Goal: Task Accomplishment & Management: Use online tool/utility

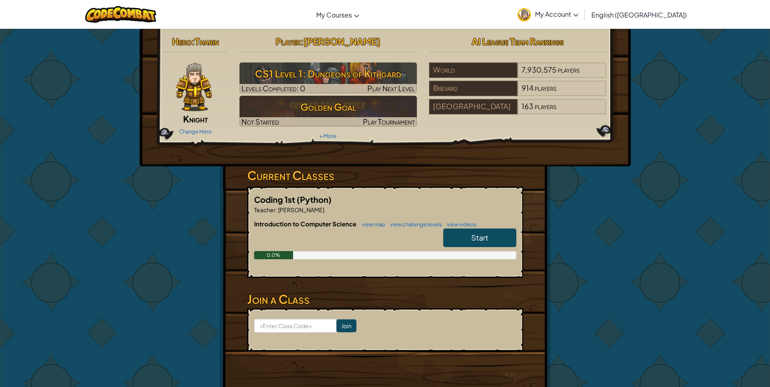
click at [659, 11] on span "English ([GEOGRAPHIC_DATA])" at bounding box center [639, 15] width 95 height 9
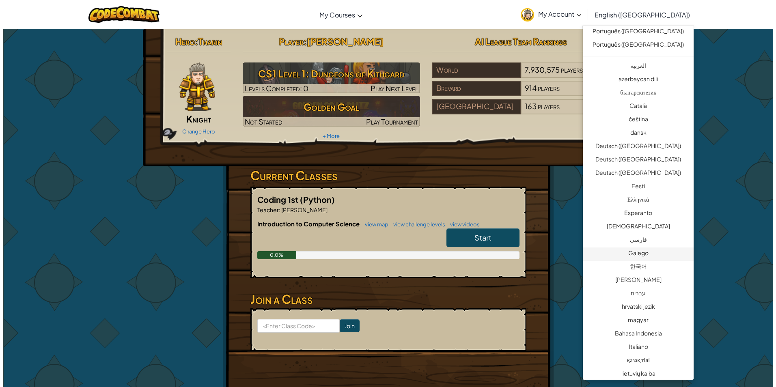
scroll to position [69, 0]
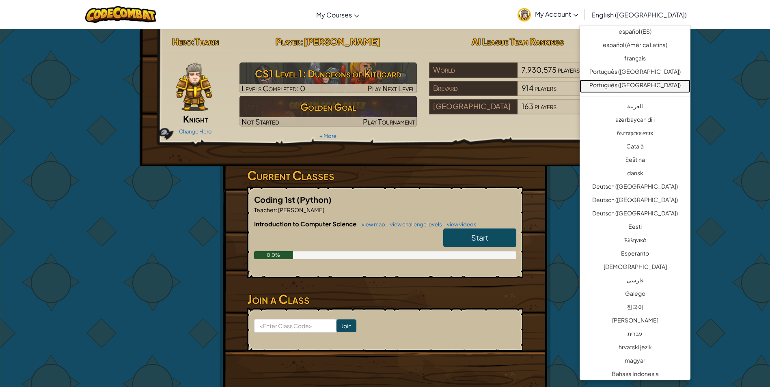
click at [641, 86] on link "Português ([GEOGRAPHIC_DATA])" at bounding box center [635, 86] width 111 height 13
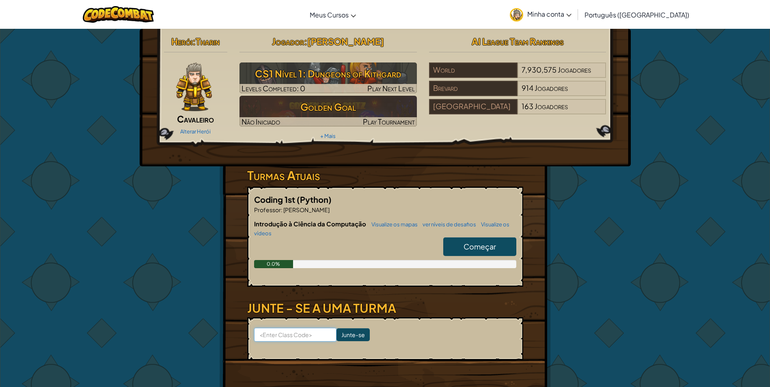
click at [294, 337] on input at bounding box center [295, 335] width 82 height 14
click at [299, 336] on input at bounding box center [295, 335] width 82 height 14
click at [490, 237] on h6 "Introdução à Ciência da Computação Visualize os mapas ver níveis de desafios Vi…" at bounding box center [385, 229] width 262 height 18
click at [482, 246] on span "Começar" at bounding box center [480, 246] width 32 height 9
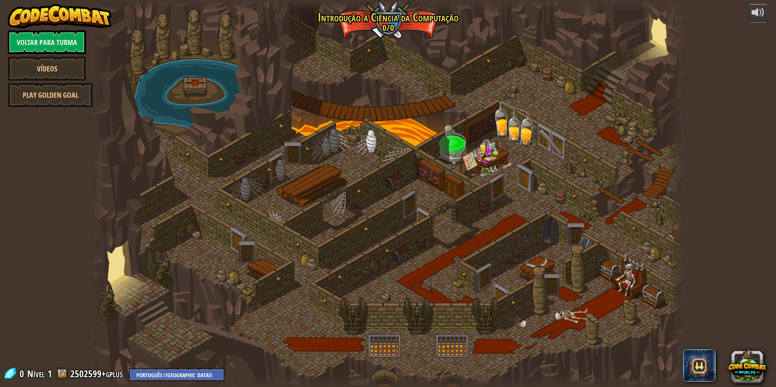
select select "pt-BR"
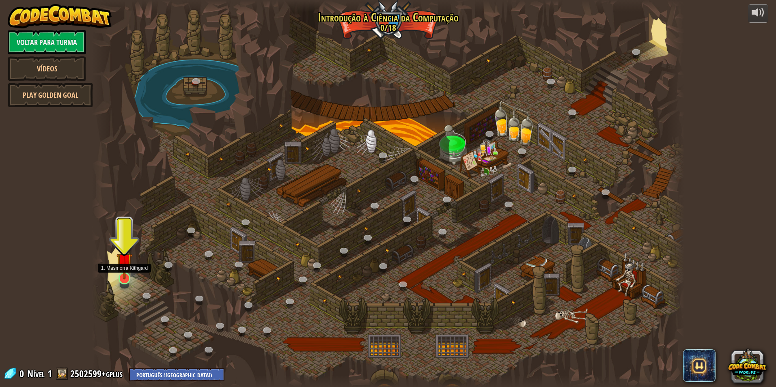
click at [123, 271] on img at bounding box center [125, 261] width 16 height 37
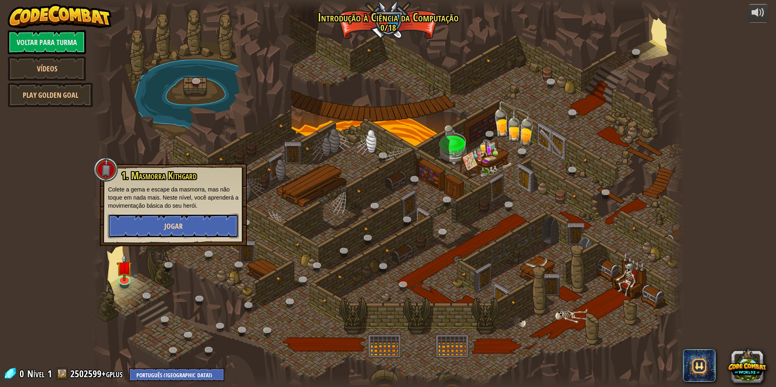
click at [189, 225] on button "Jogar" at bounding box center [173, 226] width 131 height 24
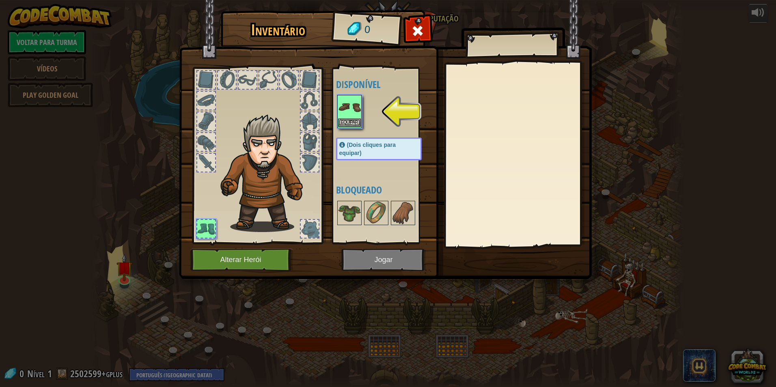
click at [358, 113] on img at bounding box center [349, 107] width 23 height 23
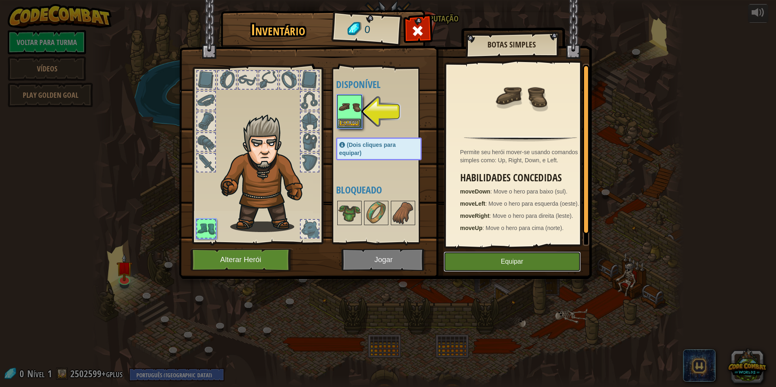
click at [493, 258] on button "Equipar" at bounding box center [512, 262] width 137 height 20
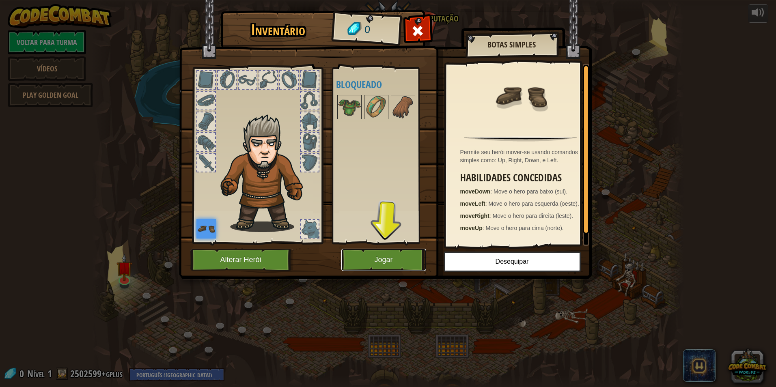
click at [399, 260] on button "Jogar" at bounding box center [384, 260] width 85 height 22
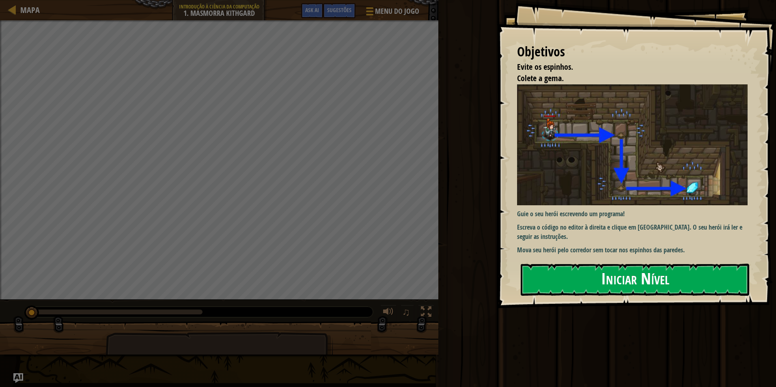
click at [571, 284] on button "Iniciar Nível" at bounding box center [635, 280] width 229 height 32
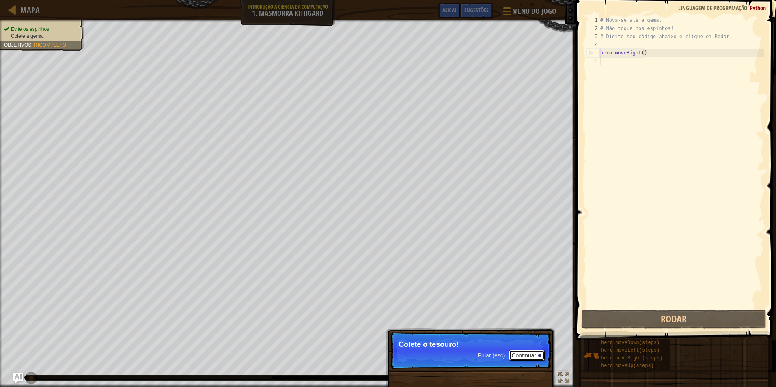
click at [534, 351] on button "Continuar" at bounding box center [527, 355] width 36 height 11
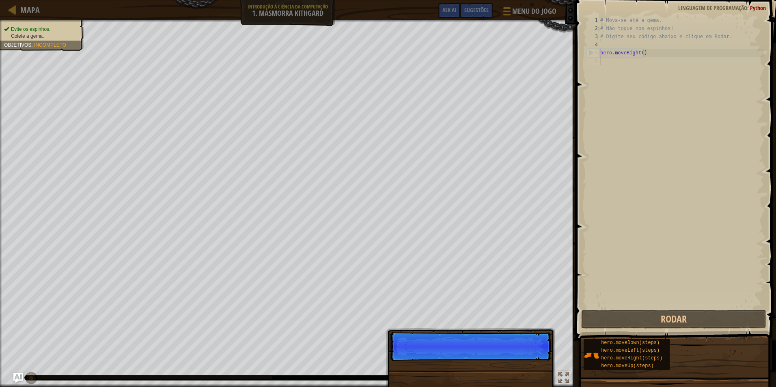
scroll to position [4, 0]
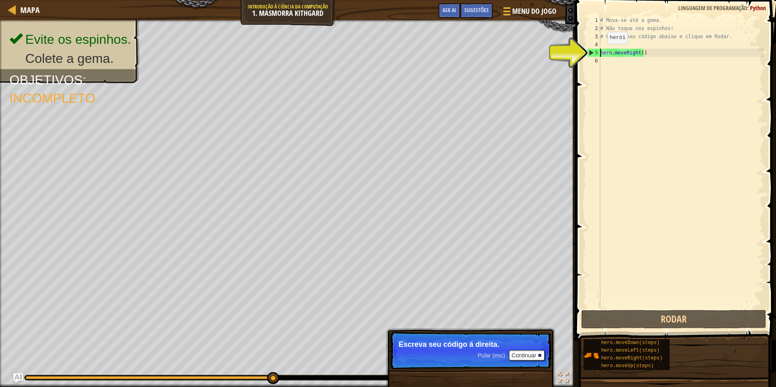
click at [601, 52] on div "# Mova-se até a gema. # Não toque nos espinhos! # Digite seu código abaixo e cl…" at bounding box center [681, 170] width 165 height 309
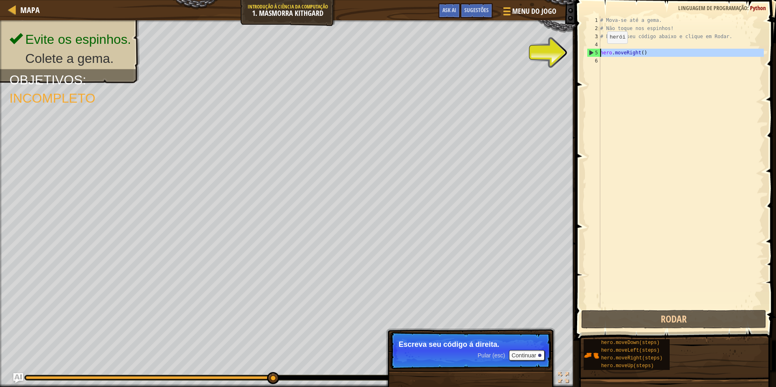
click at [594, 51] on div "5" at bounding box center [594, 53] width 13 height 8
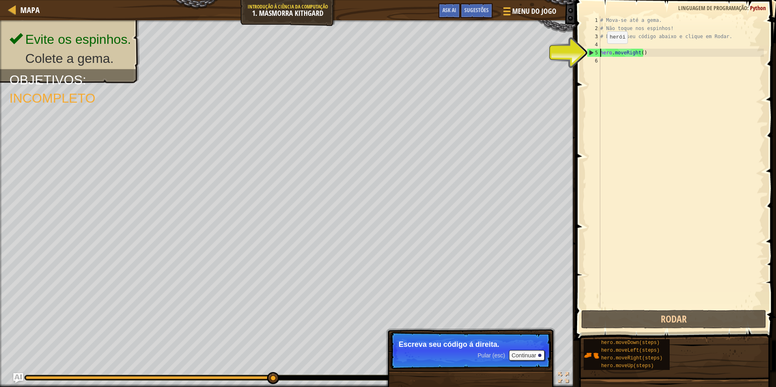
click at [590, 49] on div "5" at bounding box center [594, 53] width 13 height 8
click at [644, 50] on div "# Mova-se até a gema. # Não toque nos espinhos! # Digite seu código abaixo e cl…" at bounding box center [681, 170] width 165 height 309
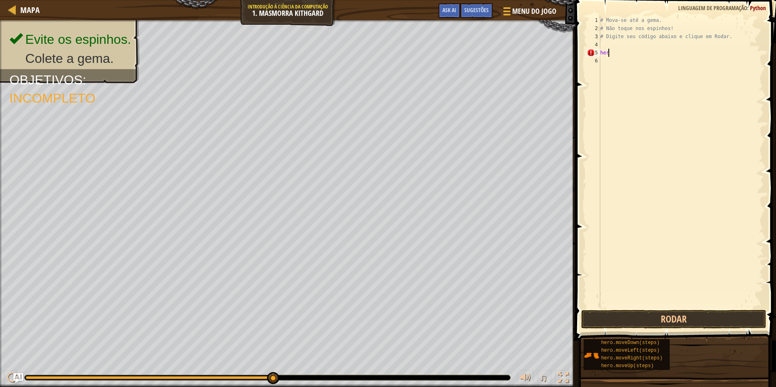
type textarea "h"
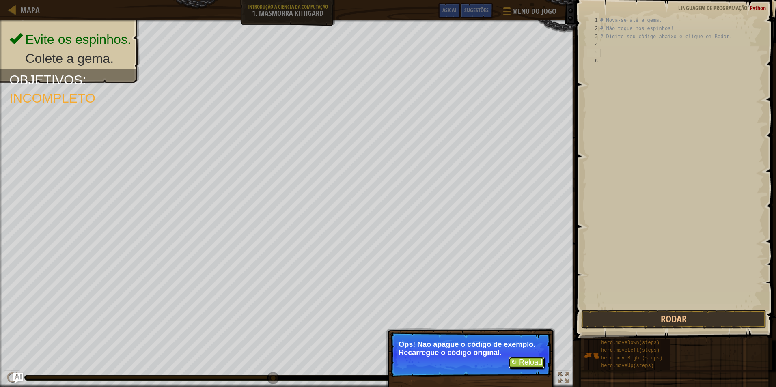
click at [540, 359] on button "↻ Reload" at bounding box center [527, 363] width 36 height 12
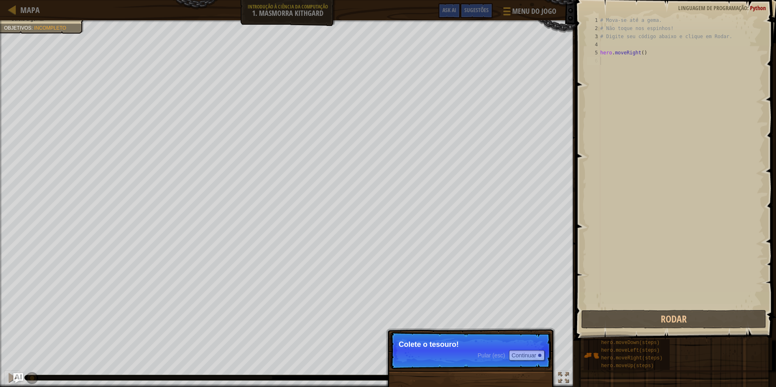
click at [460, 344] on p "Colete o tesouro!" at bounding box center [471, 345] width 144 height 8
click at [532, 354] on button "Continuar" at bounding box center [527, 355] width 36 height 11
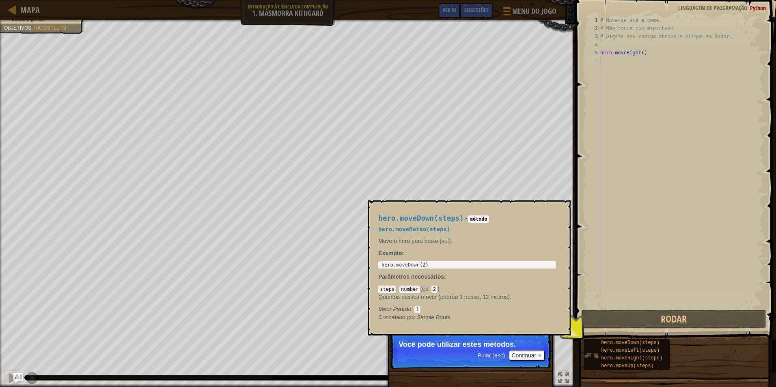
click at [597, 353] on img at bounding box center [591, 355] width 15 height 15
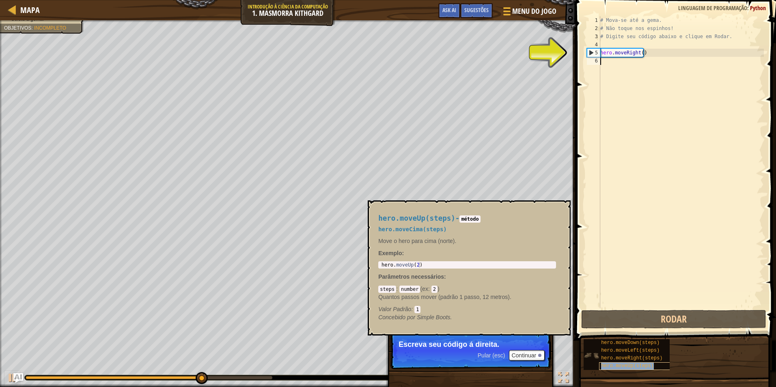
click at [638, 365] on span "hero.moveUp(steps)" at bounding box center [627, 366] width 53 height 6
click at [632, 367] on span "hero.moveUp(steps)" at bounding box center [627, 366] width 53 height 6
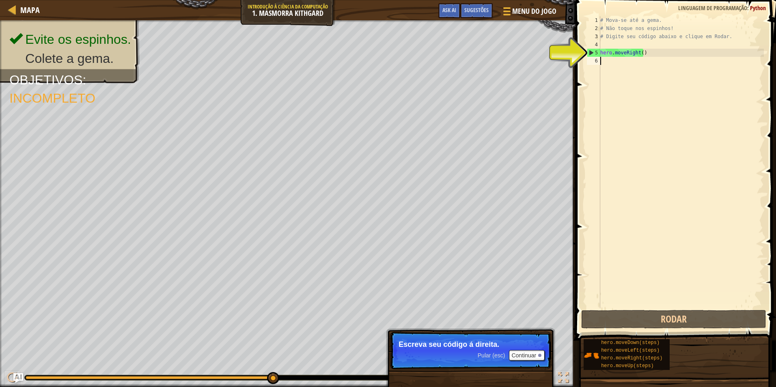
click at [597, 62] on div "6" at bounding box center [593, 61] width 13 height 8
click at [614, 50] on div "# Mova-se até a gema. # Não toque nos espinhos! # Digite seu código abaixo e cl…" at bounding box center [681, 170] width 165 height 309
click at [645, 52] on div "# Mova-se até a gema. # Não toque nos espinhos! # Digite seu código abaixo e cl…" at bounding box center [681, 170] width 165 height 309
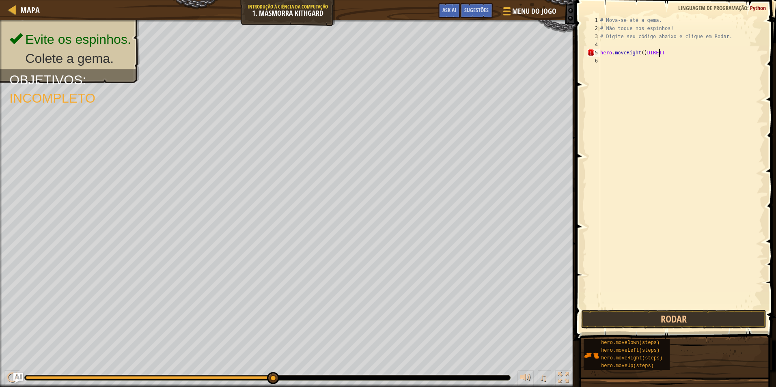
scroll to position [4, 5]
click at [652, 325] on button "Rodar" at bounding box center [674, 319] width 185 height 19
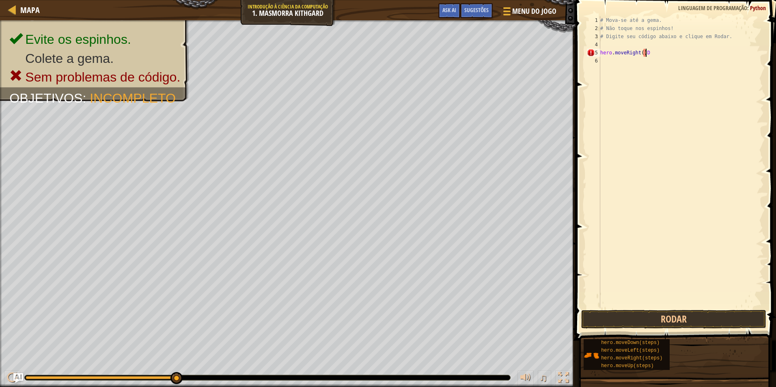
scroll to position [4, 3]
type textarea "hero.moveRight()"
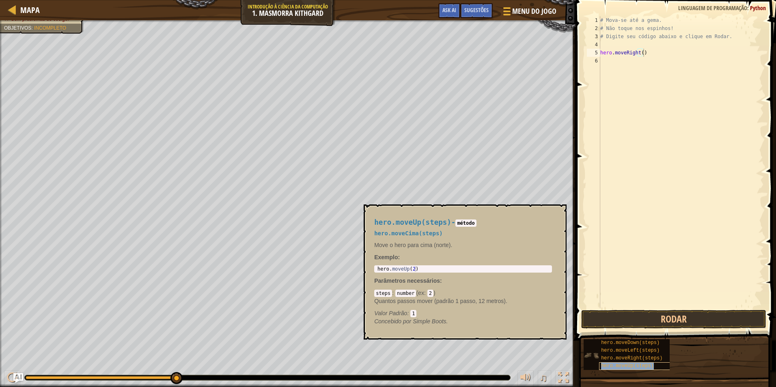
click at [634, 365] on span "hero.moveUp(steps)" at bounding box center [627, 366] width 53 height 6
click at [423, 273] on div "1 hero . moveUp ( 2 ) ההההההההההההההההההההההההההההההההההההההההההההההההההההההההה…" at bounding box center [463, 269] width 178 height 7
type textarea "hero.moveUp(2)"
click at [431, 268] on div "hero . moveUp ( 2 )" at bounding box center [463, 274] width 175 height 17
click at [470, 213] on div "hero.moveUp(steps) - método hero.moveCima(steps) Move o hero para cima (norte).…" at bounding box center [463, 272] width 189 height 122
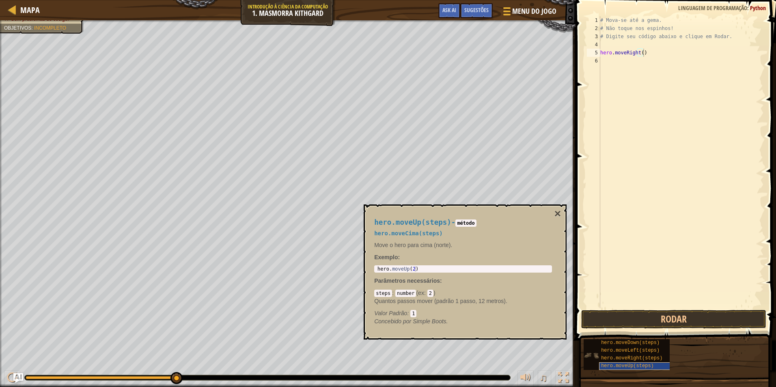
drag, startPoint x: 646, startPoint y: 372, endPoint x: 649, endPoint y: 363, distance: 9.3
drag, startPoint x: 649, startPoint y: 363, endPoint x: 652, endPoint y: 356, distance: 7.6
click at [649, 363] on div "hero.moveUp(steps)" at bounding box center [638, 367] width 78 height 8
click at [653, 341] on span "hero.moveDown(steps)" at bounding box center [630, 343] width 58 height 6
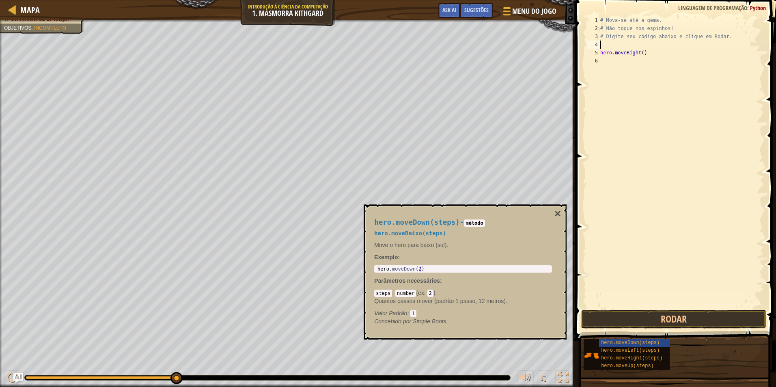
click at [625, 48] on div "# Mova-se até a gema. # Não toque nos espinhos! # Digite seu código abaixo e cl…" at bounding box center [681, 170] width 165 height 309
click at [692, 320] on button "Rodar" at bounding box center [674, 319] width 185 height 19
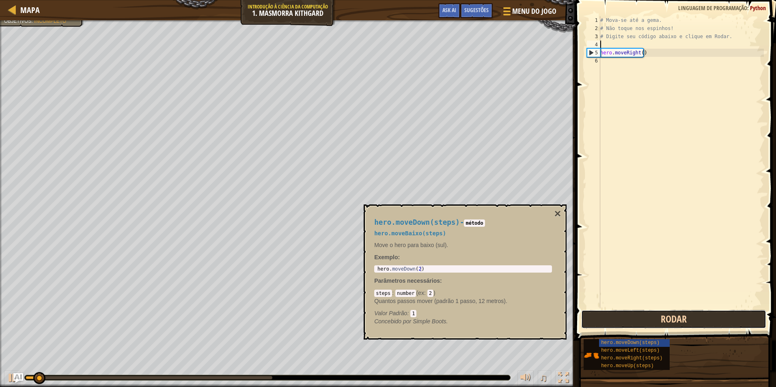
click at [692, 320] on button "Rodar" at bounding box center [674, 319] width 185 height 19
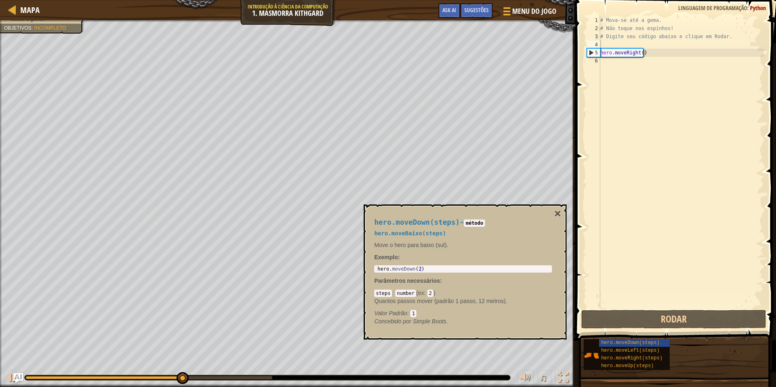
drag, startPoint x: 557, startPoint y: 216, endPoint x: 635, endPoint y: 171, distance: 89.9
click at [557, 216] on button "×" at bounding box center [558, 213] width 6 height 11
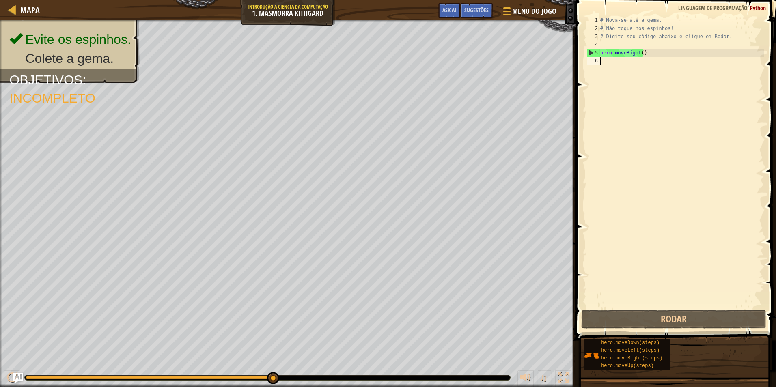
click at [608, 64] on div "# Mova-se até a gema. # Não toque nos espinhos! # Digite seu código abaixo e cl…" at bounding box center [681, 170] width 165 height 309
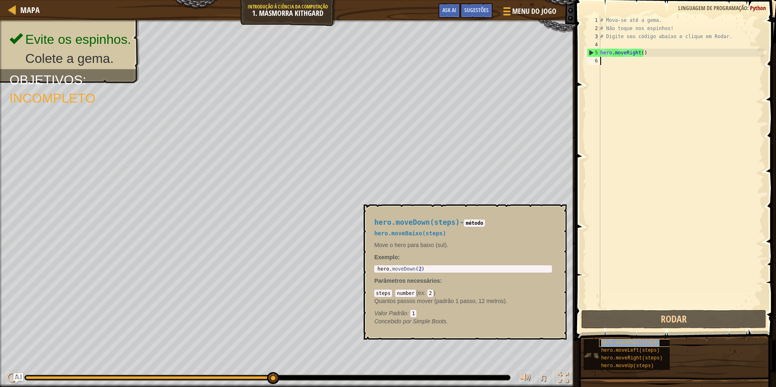
click at [618, 344] on span "hero.moveDown(steps)" at bounding box center [630, 343] width 58 height 6
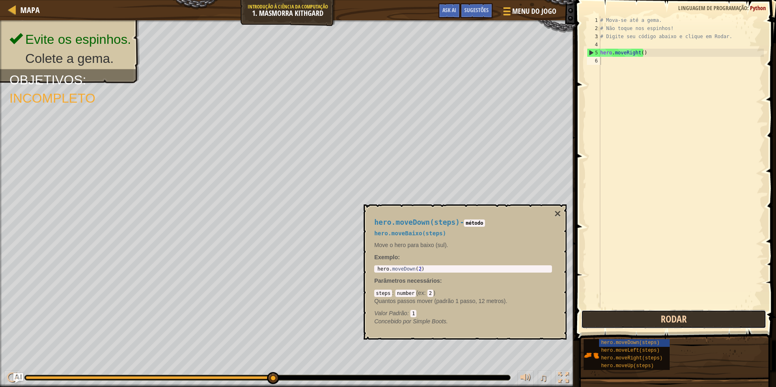
click at [648, 318] on button "Rodar" at bounding box center [674, 319] width 185 height 19
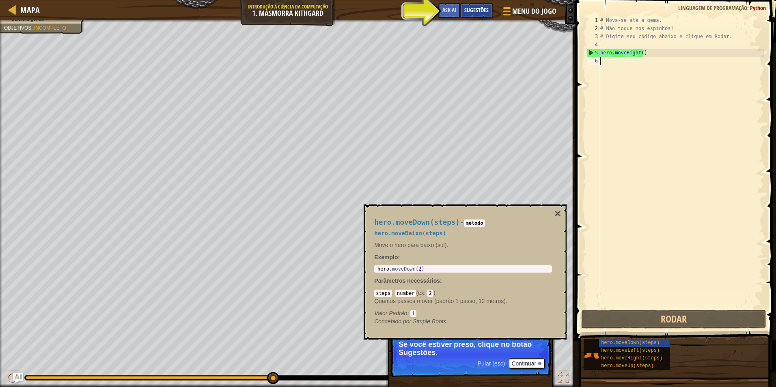
click at [476, 10] on span "Sugestões" at bounding box center [477, 10] width 24 height 8
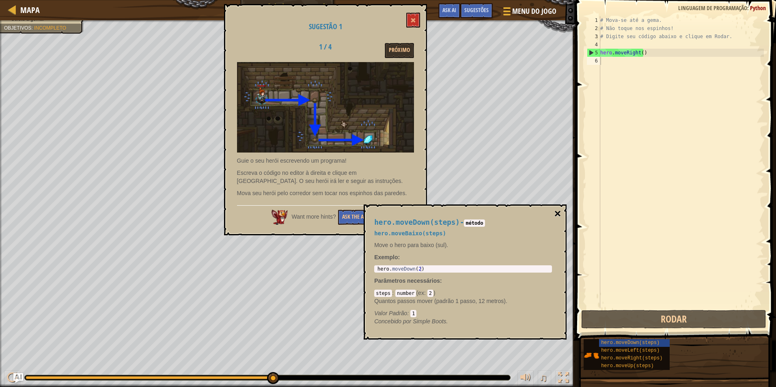
click at [558, 214] on button "×" at bounding box center [558, 213] width 6 height 11
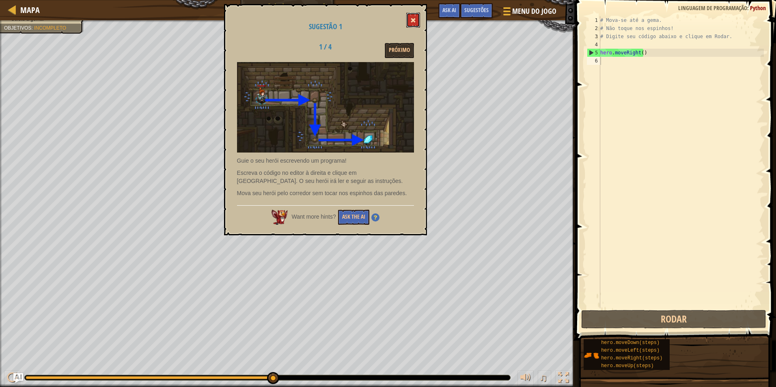
click at [415, 18] on span at bounding box center [414, 20] width 6 height 6
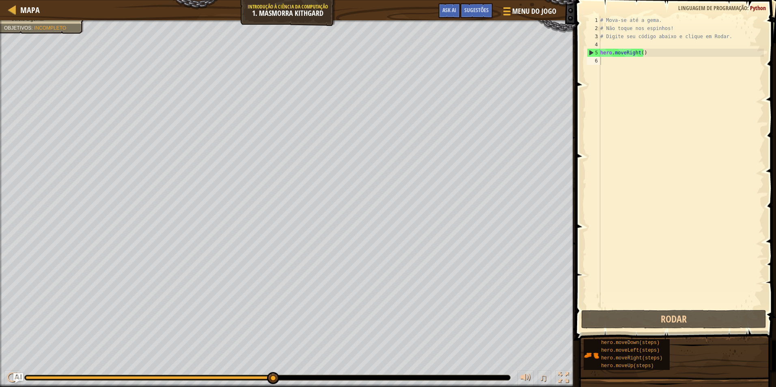
click at [260, 374] on div "♫" at bounding box center [288, 376] width 576 height 24
click at [239, 372] on div "♫" at bounding box center [288, 376] width 576 height 24
click at [605, 64] on div "# Mova-se até a gema. # Não toque nos espinhos! # Digite seu código abaixo e cl…" at bounding box center [681, 170] width 165 height 309
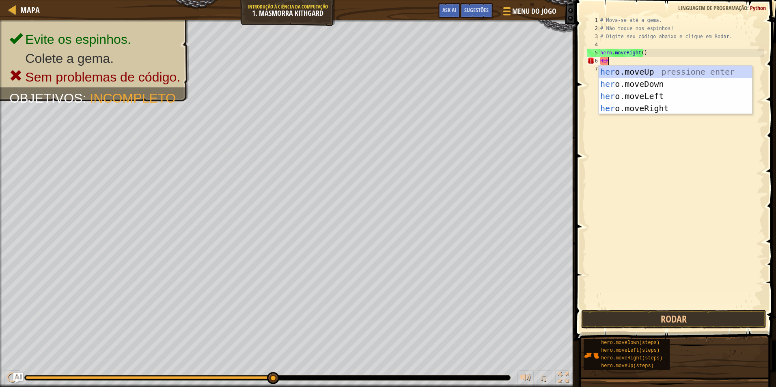
type textarea "H"
type textarea "HOR"
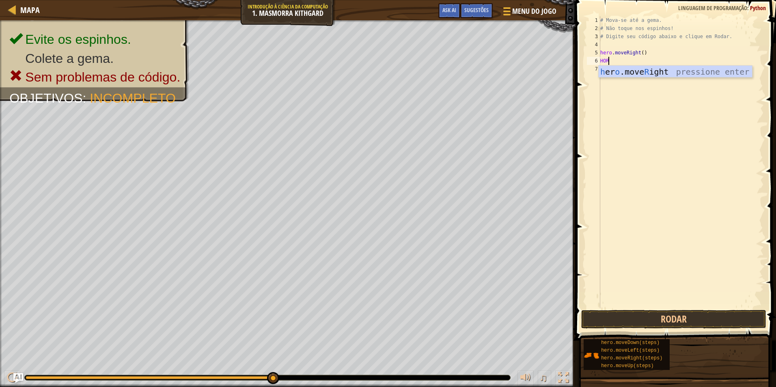
scroll to position [4, 0]
click at [676, 71] on div "h er o .move R ight pressione enter" at bounding box center [676, 84] width 154 height 37
click at [689, 320] on button "Rodar" at bounding box center [674, 319] width 185 height 19
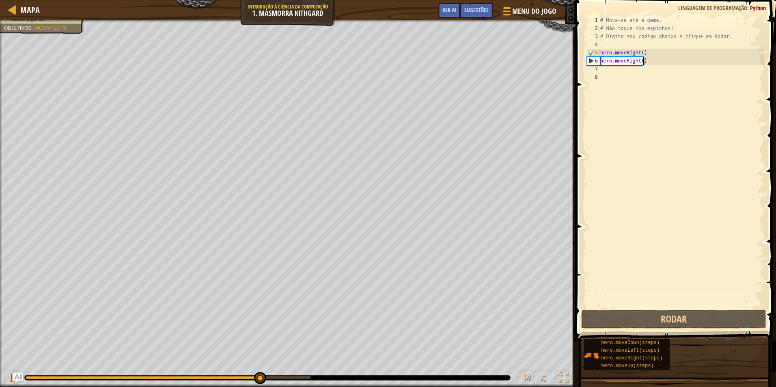
click at [656, 61] on div "# Mova-se até a gema. # Não toque nos espinhos! # Digite seu código abaixo e cl…" at bounding box center [681, 170] width 165 height 309
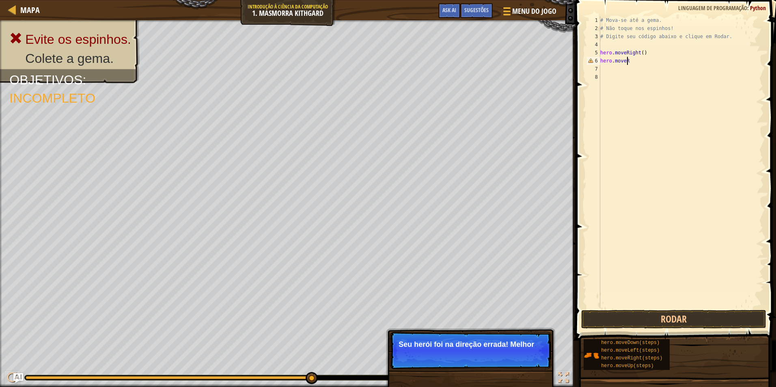
type textarea "hero.move"
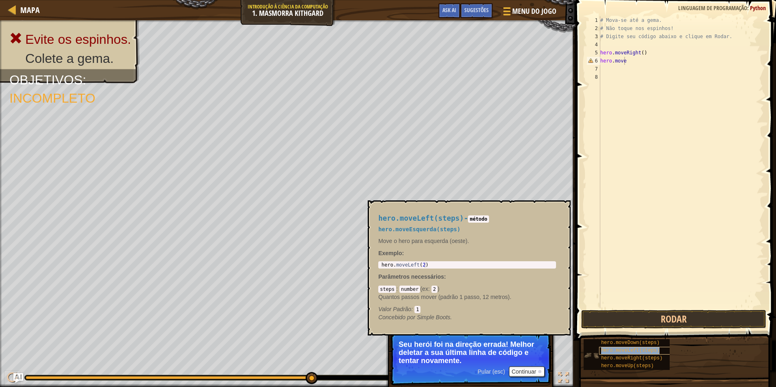
click at [643, 348] on div "hero.moveLeft(steps)" at bounding box center [638, 351] width 78 height 8
click at [436, 221] on span "hero.moveLeft(steps)" at bounding box center [421, 218] width 86 height 8
click at [480, 218] on code "método" at bounding box center [478, 219] width 21 height 7
type textarea "hero.moveLeft(2)"
click at [444, 264] on div "hero . moveLeft ( 2 )" at bounding box center [467, 270] width 175 height 17
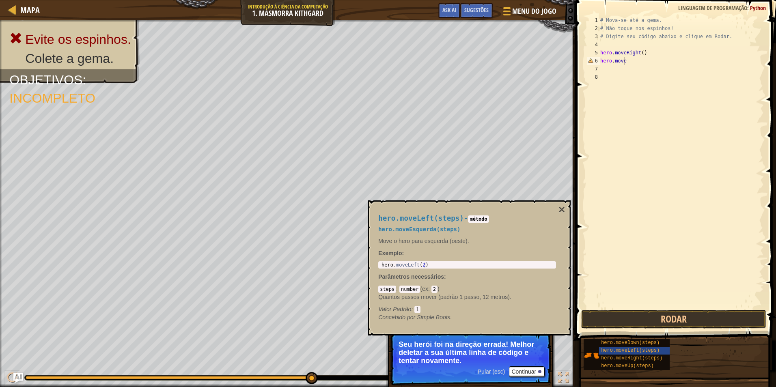
click at [403, 289] on code "number" at bounding box center [410, 289] width 21 height 7
click at [533, 370] on button "Continuar" at bounding box center [527, 372] width 36 height 11
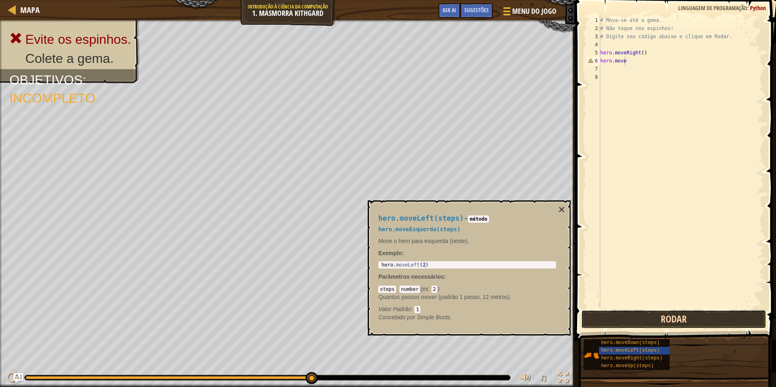
click at [642, 315] on button "Rodar" at bounding box center [674, 319] width 185 height 19
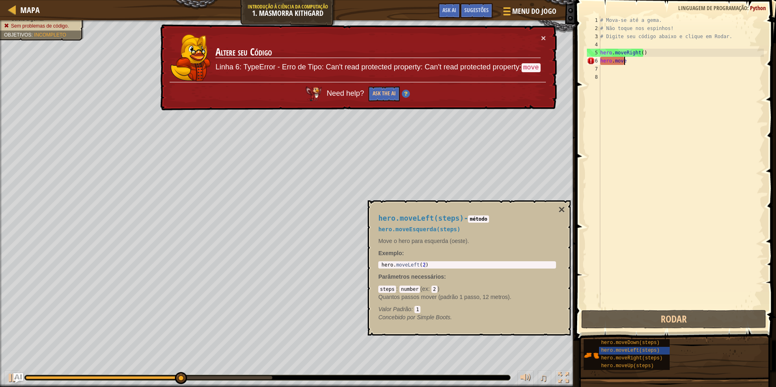
click at [637, 61] on div "# Mova-se até a gema. # Não toque nos espinhos! # Digite seu código abaixo e cl…" at bounding box center [681, 170] width 165 height 309
click at [632, 61] on div "# Mova-se até a gema. # Não toque nos espinhos! # Digite seu código abaixo e cl…" at bounding box center [681, 170] width 165 height 309
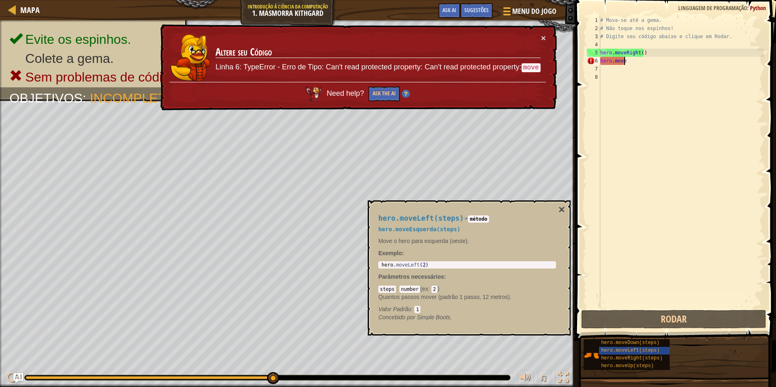
scroll to position [4, 2]
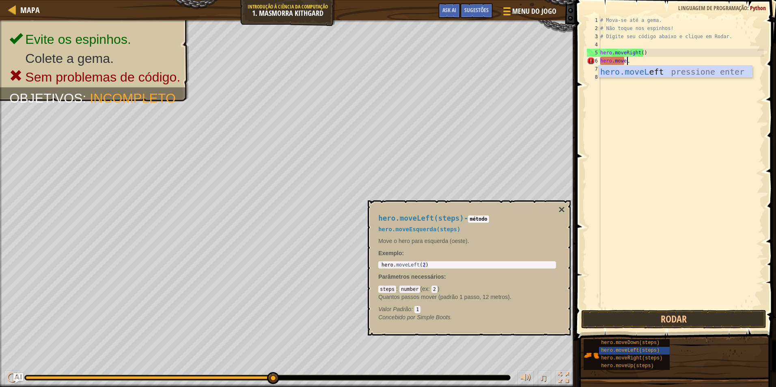
type textarea "hero.moveLE"
click at [691, 73] on div "hero.moveLe ft pressione enter" at bounding box center [676, 84] width 154 height 37
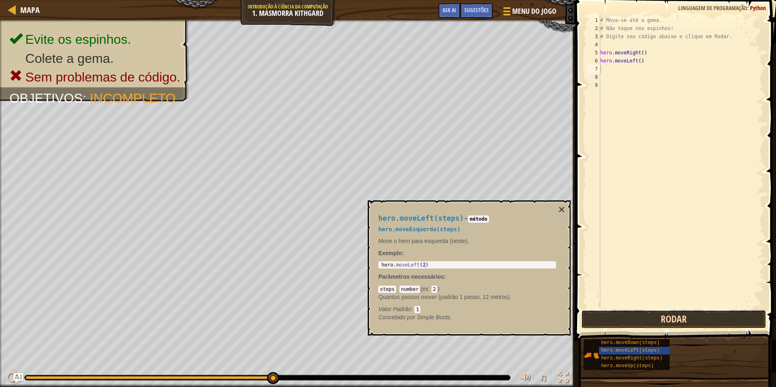
click at [651, 316] on button "Rodar" at bounding box center [674, 319] width 185 height 19
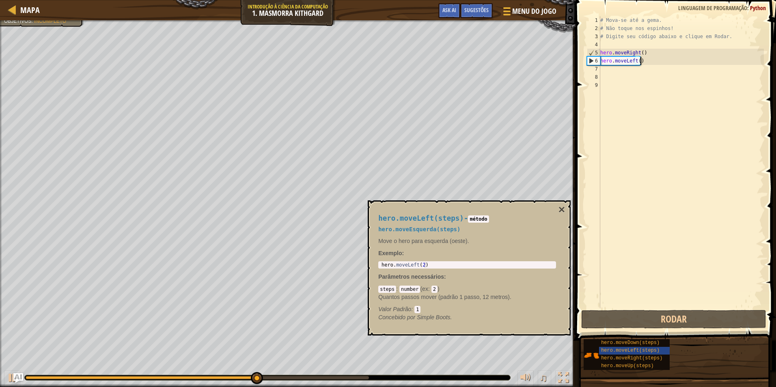
click at [644, 60] on div "# Mova-se até a gema. # Não toque nos espinhos! # Digite seu código abaixo e cl…" at bounding box center [681, 170] width 165 height 309
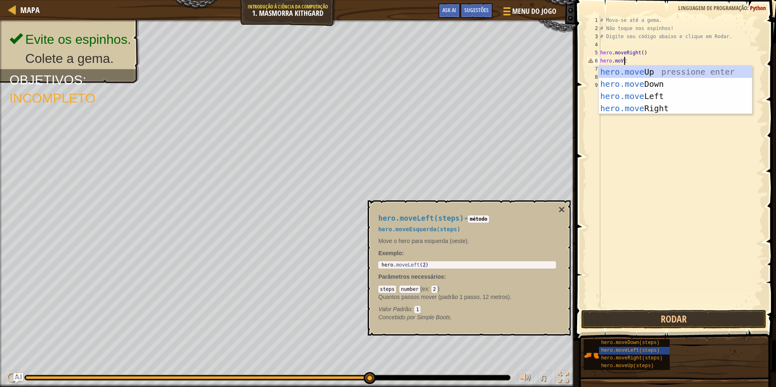
scroll to position [4, 2]
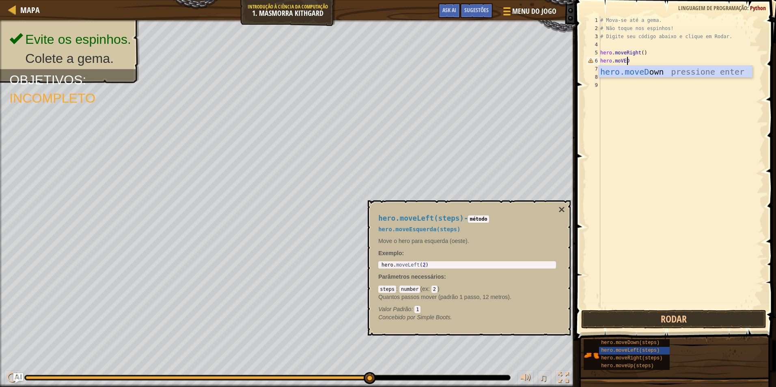
type textarea "hero.moVEDO"
click at [675, 69] on div "hero.moveDo wn pressione enter" at bounding box center [676, 84] width 154 height 37
click at [644, 317] on button "Rodar" at bounding box center [674, 319] width 185 height 19
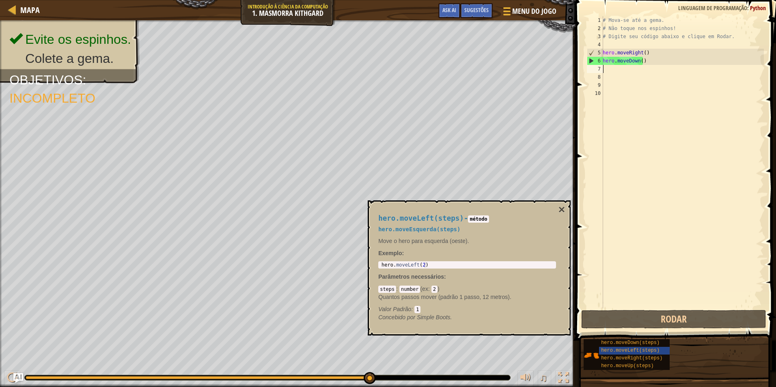
click at [608, 69] on div "# Mova-se até a gema. # Não toque nos espinhos! # Digite seu código abaixo e cl…" at bounding box center [682, 170] width 163 height 309
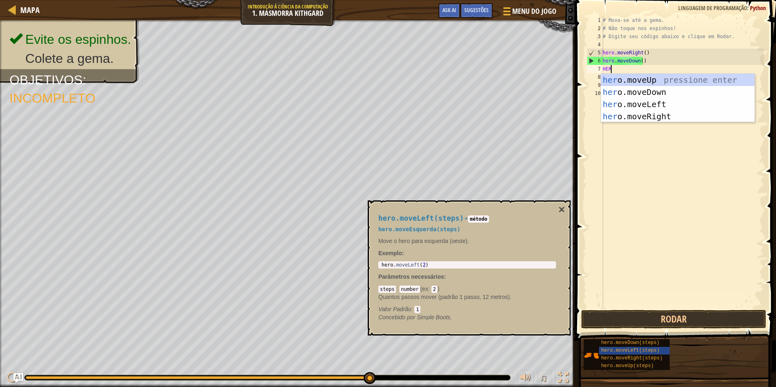
scroll to position [4, 0]
type textarea "HERO."
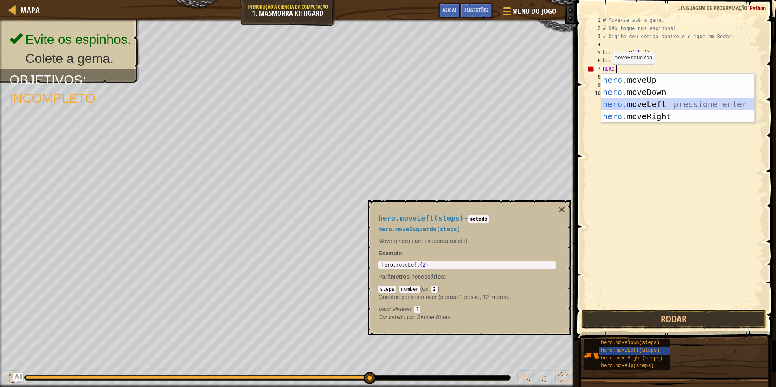
click at [644, 102] on div "hero. moveUp pressione enter hero. moveDown pressione enter hero. moveLeft pres…" at bounding box center [678, 110] width 154 height 73
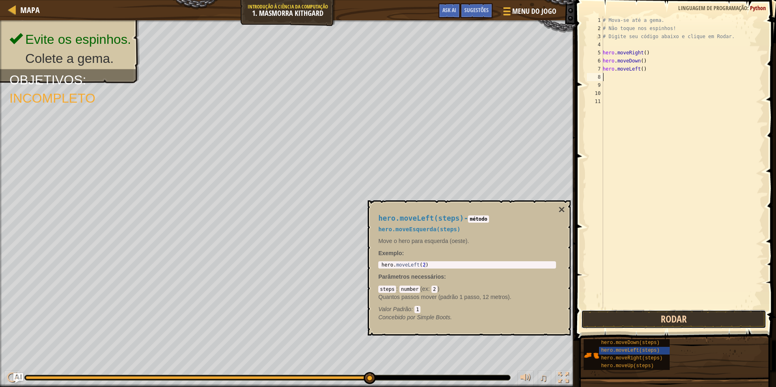
click at [686, 315] on button "Rodar" at bounding box center [674, 319] width 185 height 19
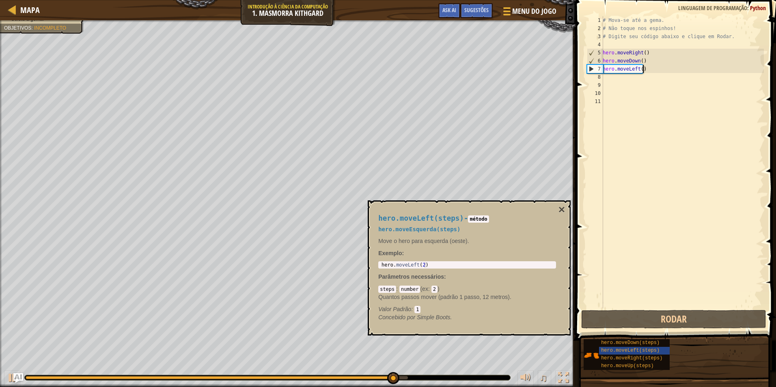
click at [651, 69] on div "# Mova-se até a gema. # Não toque nos espinhos! # Digite seu código abaixo e cl…" at bounding box center [682, 170] width 163 height 309
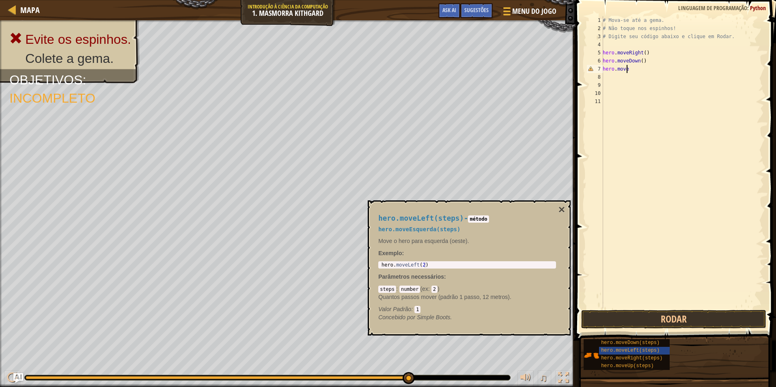
type textarea "hero.moveR"
click at [649, 78] on div "hero.moveR ight pressione enter" at bounding box center [678, 92] width 154 height 37
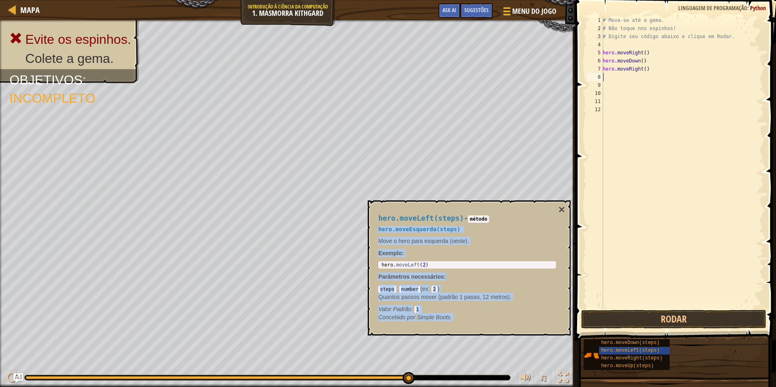
click at [558, 208] on div "hero.moveLeft(steps) - método hero.moveEsquerda(steps) Move o hero para esquerd…" at bounding box center [469, 268] width 203 height 135
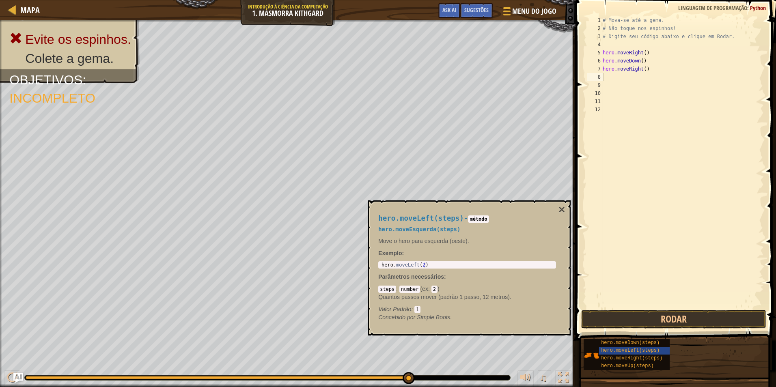
click at [558, 208] on div "hero.moveLeft(steps) - método hero.moveEsquerda(steps) Move o hero para esquerd…" at bounding box center [467, 268] width 189 height 122
click at [565, 206] on button "×" at bounding box center [562, 209] width 6 height 11
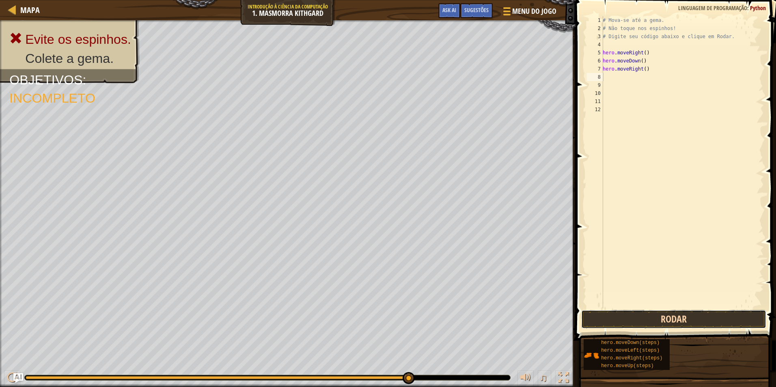
click at [675, 320] on button "Rodar" at bounding box center [674, 319] width 185 height 19
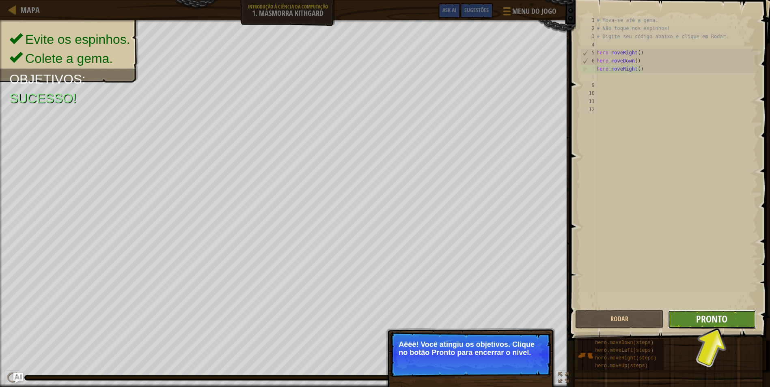
click at [704, 317] on span "Pronto" at bounding box center [711, 319] width 31 height 13
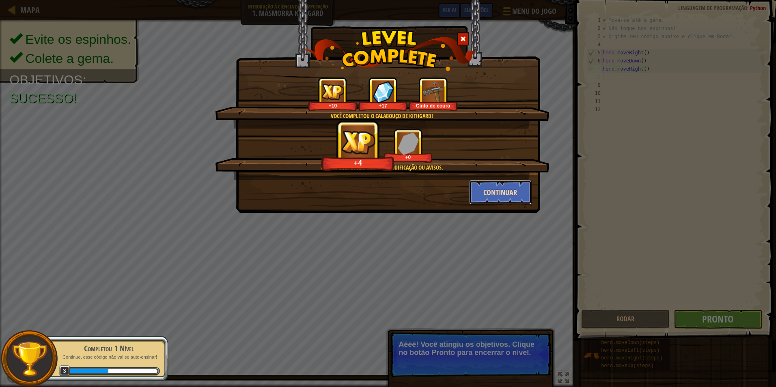
click at [497, 192] on button "Continuar" at bounding box center [500, 192] width 63 height 24
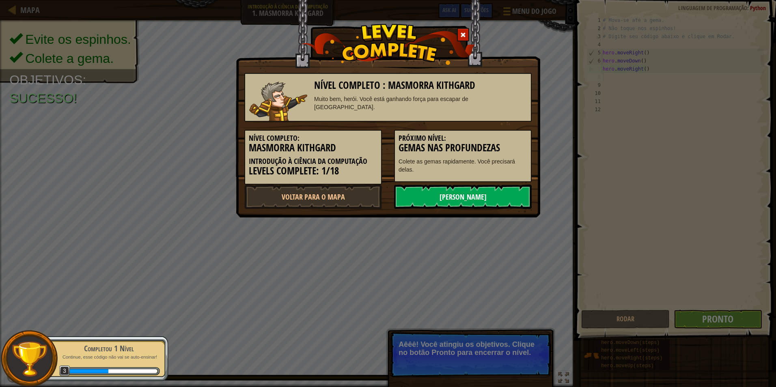
click at [480, 194] on link "[PERSON_NAME]" at bounding box center [463, 197] width 138 height 24
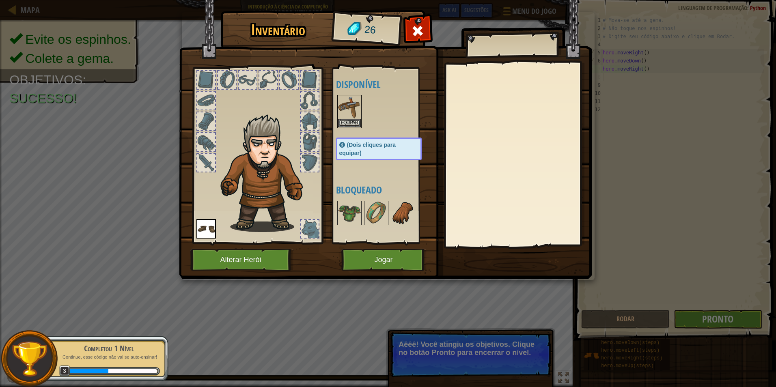
click at [403, 208] on img at bounding box center [403, 213] width 23 height 23
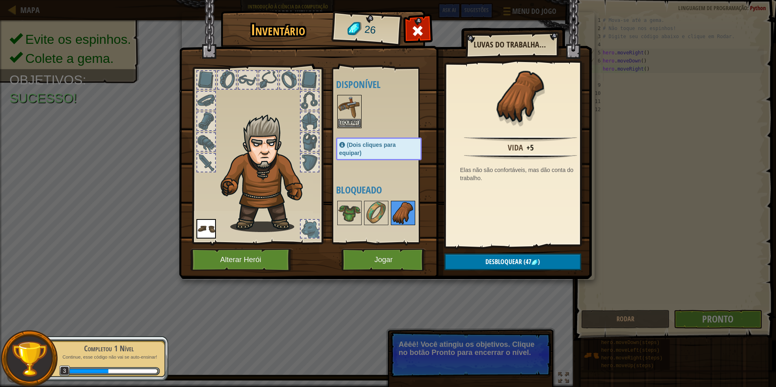
click at [403, 215] on img at bounding box center [403, 213] width 23 height 23
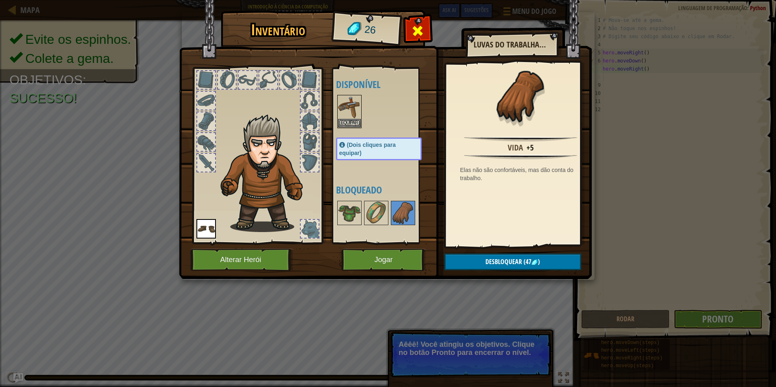
click at [420, 24] on span at bounding box center [417, 30] width 13 height 13
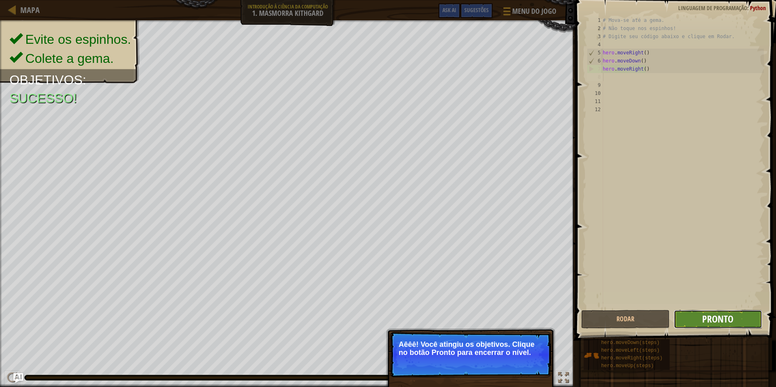
click at [724, 324] on span "Pronto" at bounding box center [718, 319] width 31 height 13
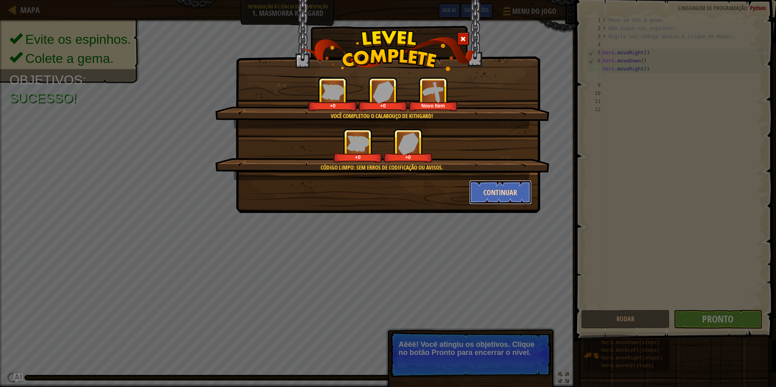
click at [484, 193] on button "Continuar" at bounding box center [500, 192] width 63 height 24
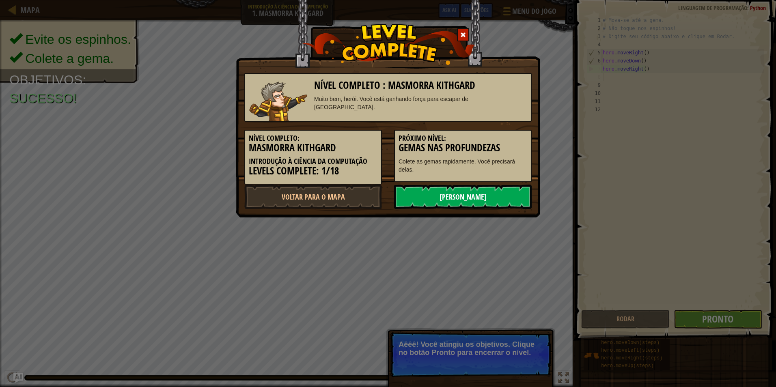
click at [435, 197] on link "[PERSON_NAME]" at bounding box center [463, 197] width 138 height 24
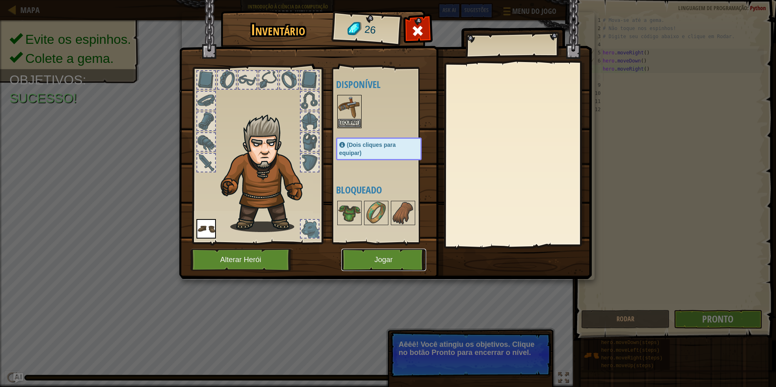
click at [362, 259] on button "Jogar" at bounding box center [384, 260] width 85 height 22
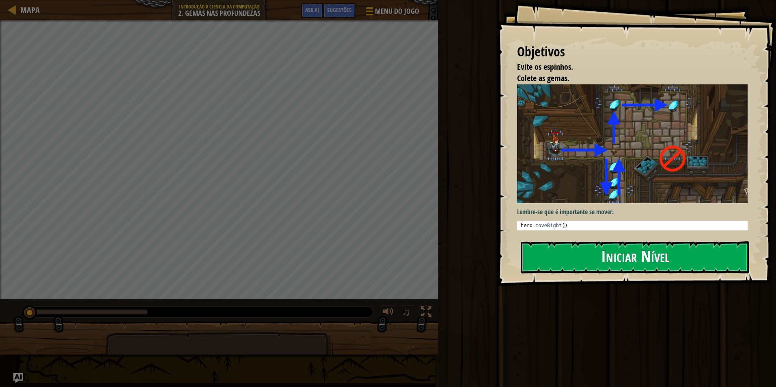
click at [689, 251] on button "Iniciar Nível" at bounding box center [635, 258] width 229 height 32
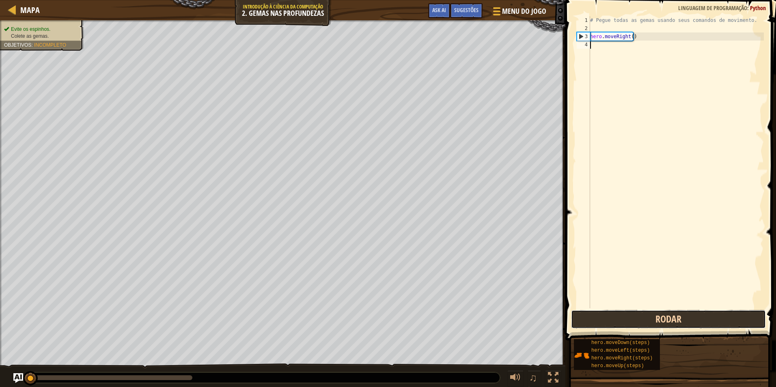
click at [711, 323] on button "Rodar" at bounding box center [668, 319] width 195 height 19
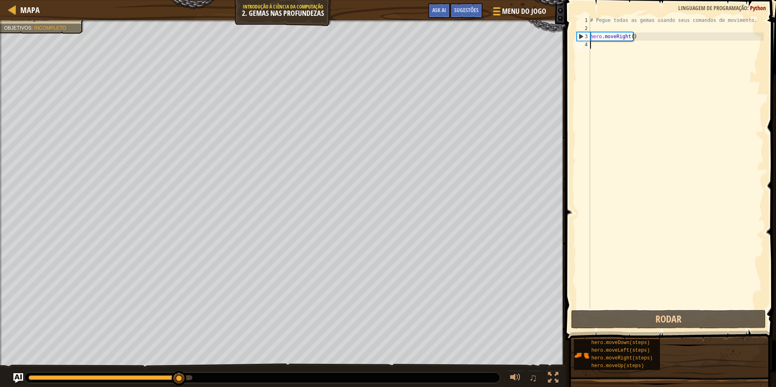
click at [649, 37] on div "# Pegue todas as gemas usando seus comandos de movimento. hero . moveRight ( )" at bounding box center [676, 170] width 175 height 309
type textarea "hero.moveRight()"
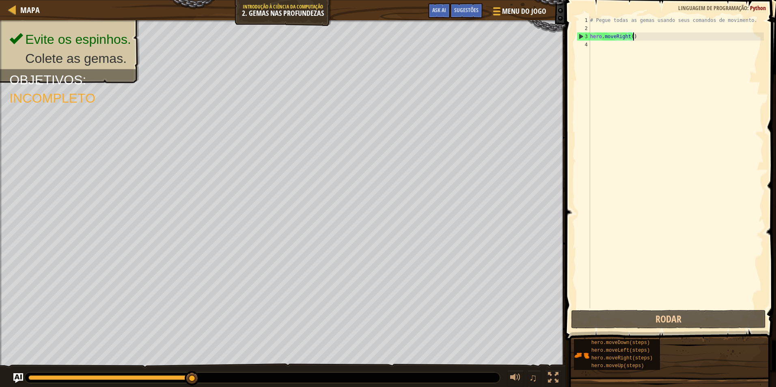
click at [592, 52] on div "# Pegue todas as gemas usando seus comandos de movimento. hero . moveRight ( )" at bounding box center [676, 170] width 175 height 309
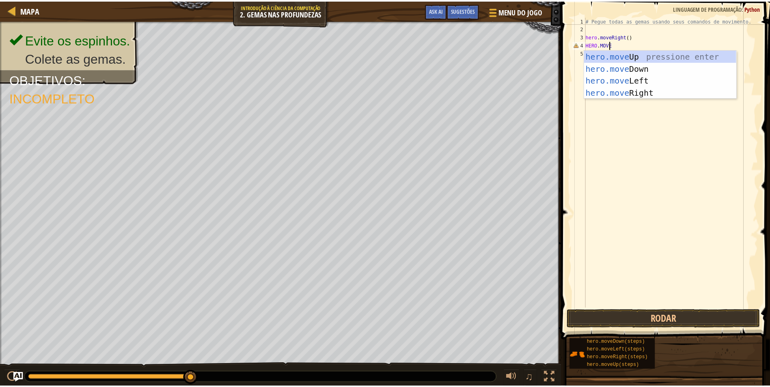
scroll to position [4, 2]
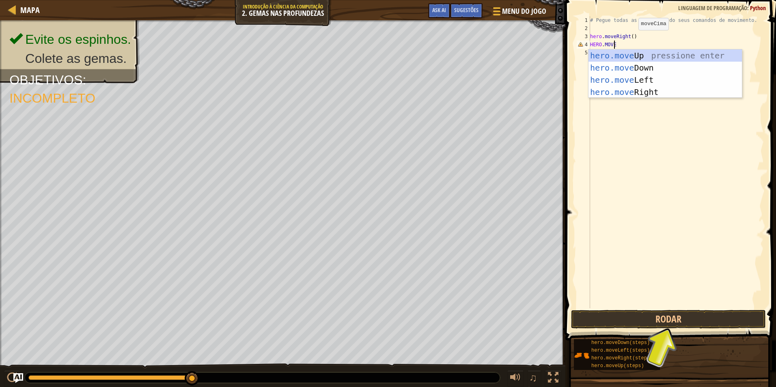
click at [643, 0] on body "Mapa Introdução à Ciência da Computação 2. Gemas nas Profundezas Menu do Jogo P…" at bounding box center [388, 0] width 776 height 0
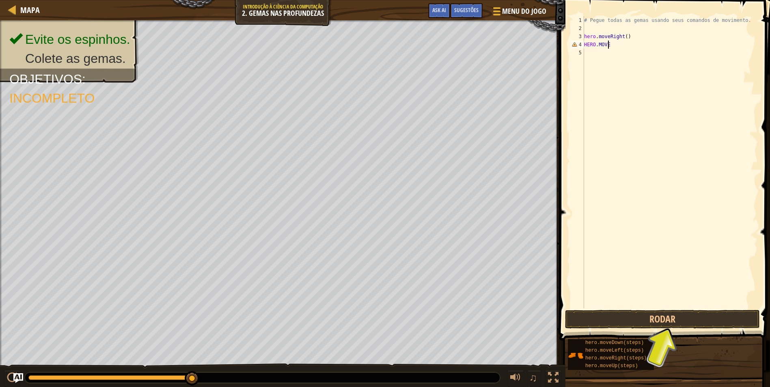
click at [618, 46] on div "# Pegue todas as gemas usando seus comandos de movimento. hero . moveRight ( ) …" at bounding box center [670, 170] width 175 height 309
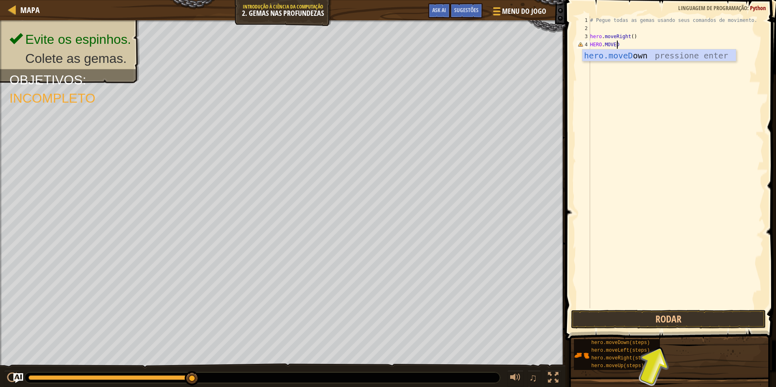
type textarea "HERO.MOVEDO"
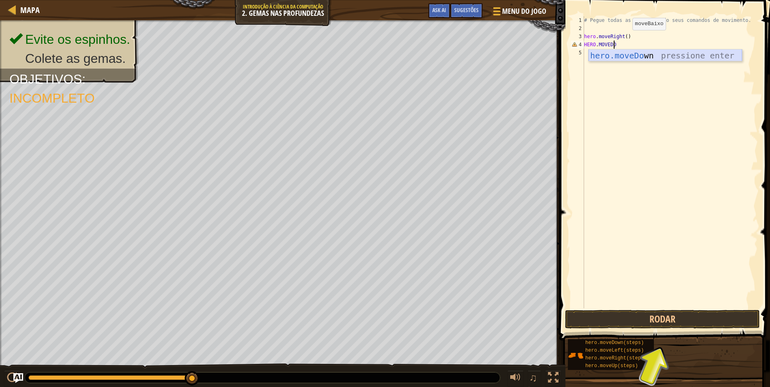
click at [647, 50] on div "hero.moveDo wn pressione enter" at bounding box center [666, 68] width 154 height 37
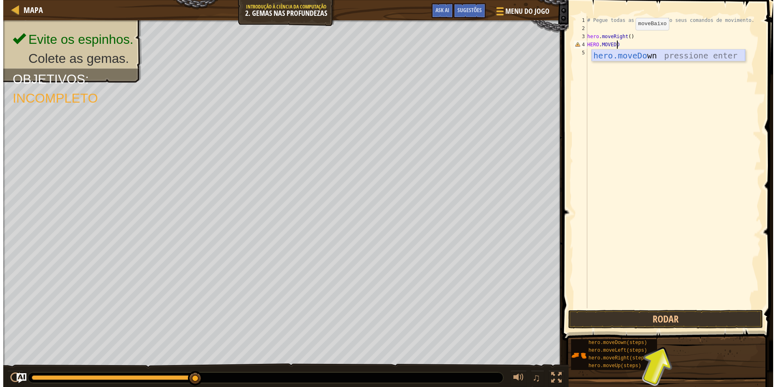
scroll to position [4, 0]
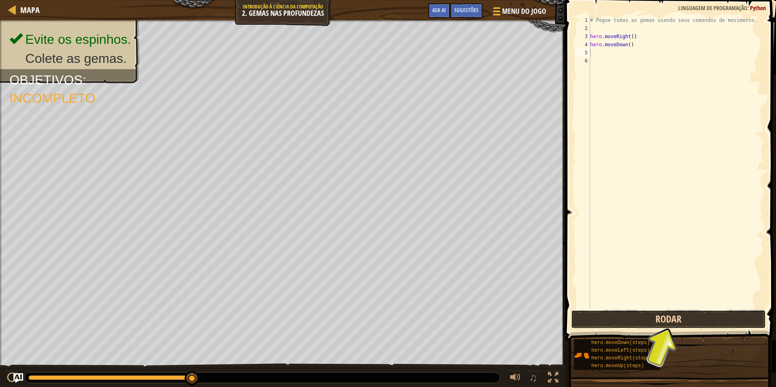
click at [729, 320] on button "Rodar" at bounding box center [668, 319] width 195 height 19
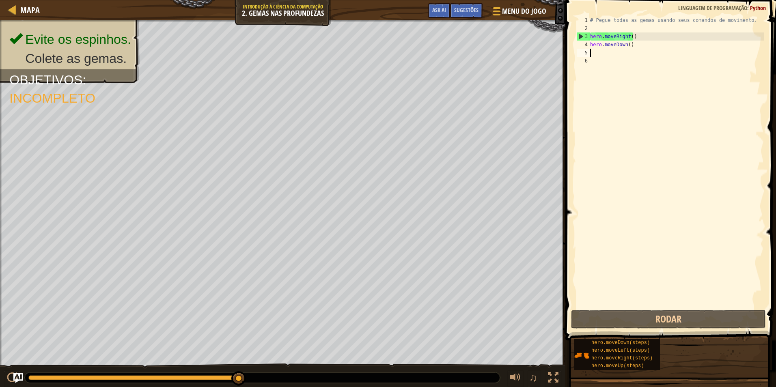
click at [598, 55] on div "# Pegue todas as gemas usando seus comandos de movimento. hero . moveRight ( ) …" at bounding box center [676, 170] width 175 height 309
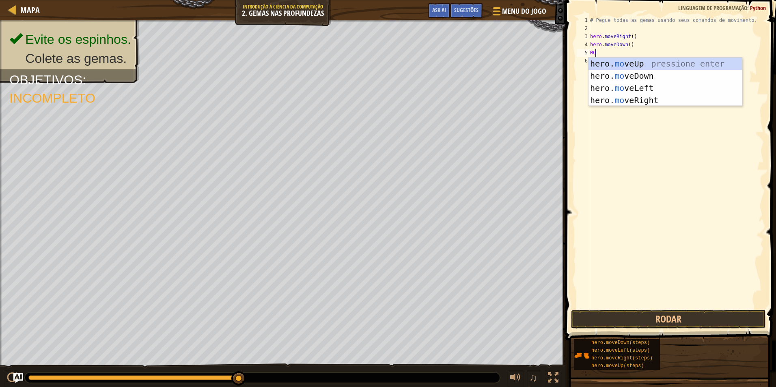
type textarea "M"
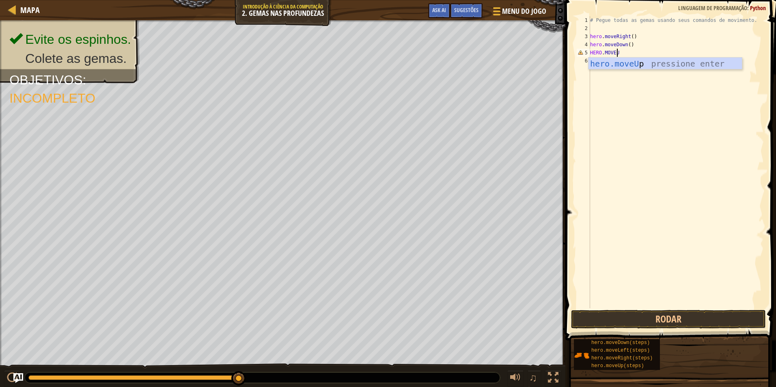
type textarea "HERO.MOVEUP"
click at [636, 65] on div "hero.moveUp pressione enter" at bounding box center [666, 76] width 154 height 37
click at [674, 316] on button "Rodar" at bounding box center [668, 319] width 195 height 19
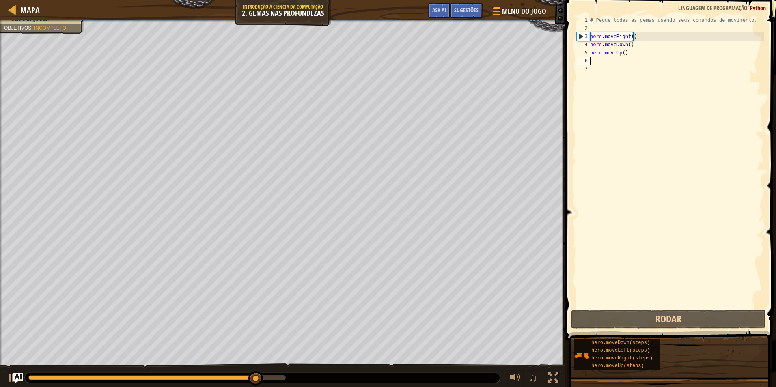
click at [596, 62] on div "# Pegue todas as gemas usando seus comandos de movimento. hero . moveRight ( ) …" at bounding box center [676, 170] width 175 height 309
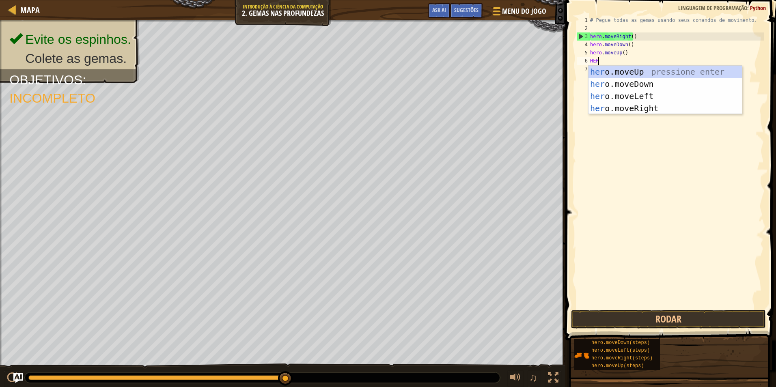
scroll to position [4, 0]
type textarea "HERO."
click at [617, 108] on div "hero. moveUp pressione enter hero. moveDown pressione enter hero. moveLeft pres…" at bounding box center [666, 102] width 154 height 73
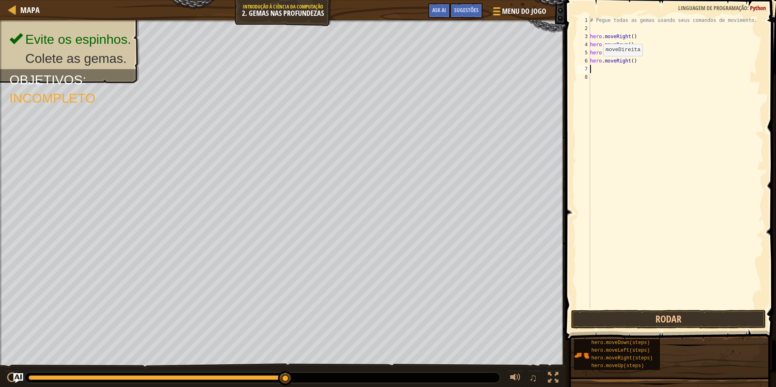
scroll to position [4, 0]
click at [678, 316] on button "Rodar" at bounding box center [668, 319] width 195 height 19
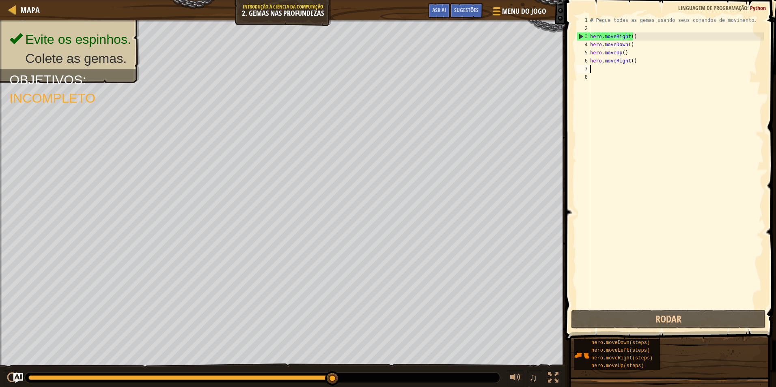
type textarea "M"
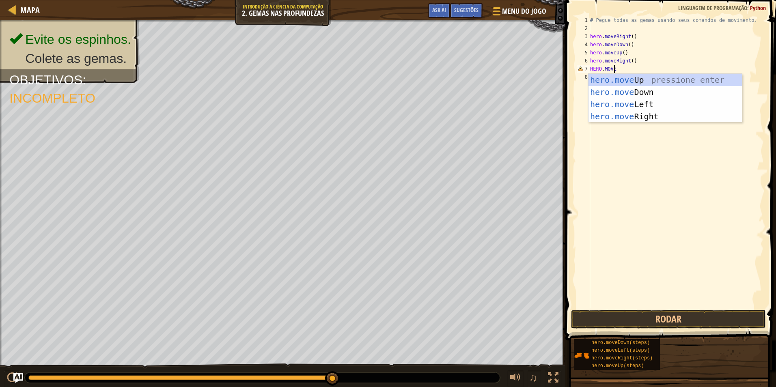
scroll to position [4, 2]
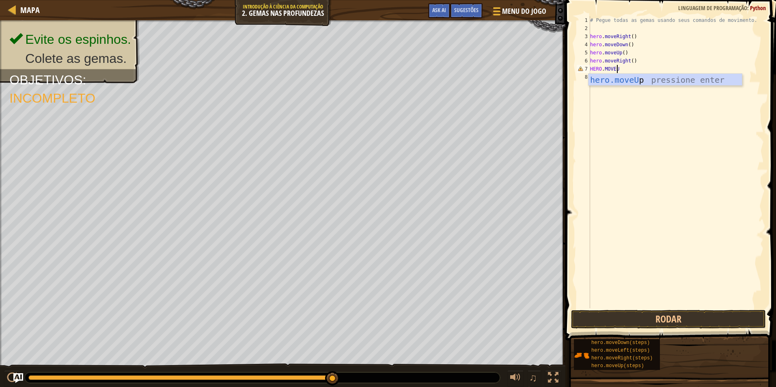
type textarea "HERO.MOVEUP"
click at [629, 82] on div "hero.moveUp pressione enter" at bounding box center [666, 92] width 154 height 37
click at [647, 324] on button "Rodar" at bounding box center [668, 319] width 195 height 19
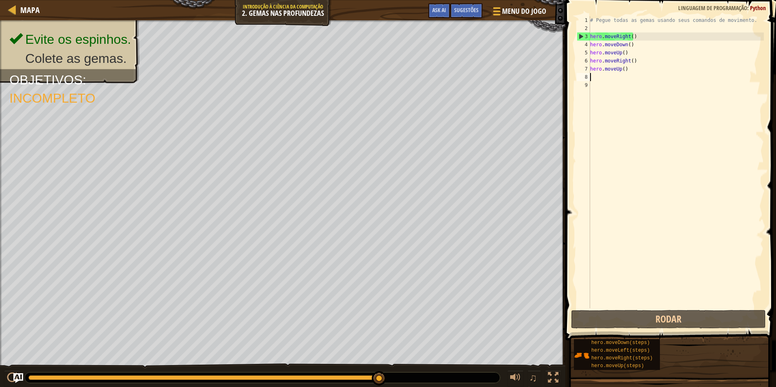
click at [598, 76] on div "# Pegue todas as gemas usando seus comandos de movimento. hero . moveRight ( ) …" at bounding box center [676, 170] width 175 height 309
click at [599, 75] on div "# Pegue todas as gemas usando seus comandos de movimento. hero . moveRight ( ) …" at bounding box center [676, 170] width 175 height 309
type textarea "M"
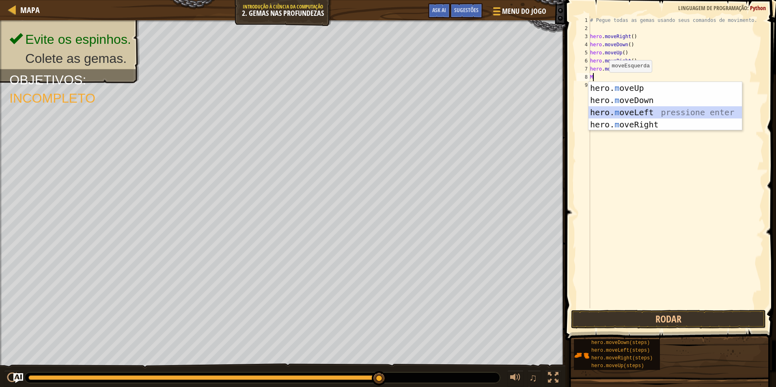
click at [643, 108] on div "hero. m oveUp pressione enter hero. m oveDown pressione enter hero. m oveLeft p…" at bounding box center [666, 118] width 154 height 73
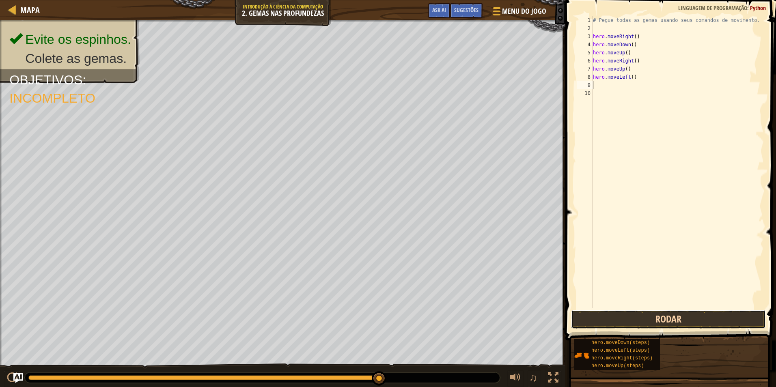
click at [612, 318] on button "Rodar" at bounding box center [668, 319] width 195 height 19
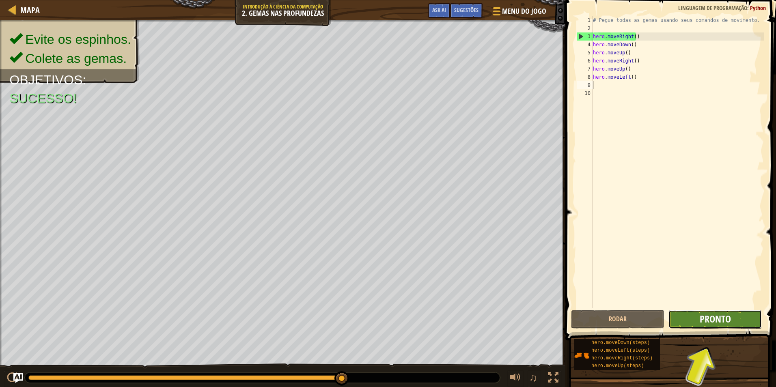
click at [716, 321] on span "Pronto" at bounding box center [715, 319] width 31 height 13
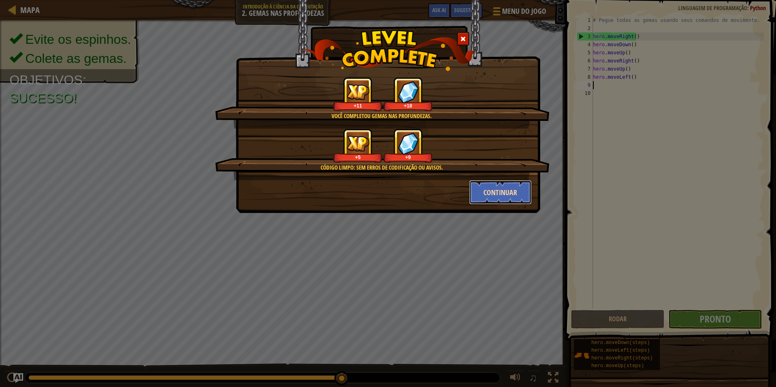
click at [510, 192] on button "Continuar" at bounding box center [500, 192] width 63 height 24
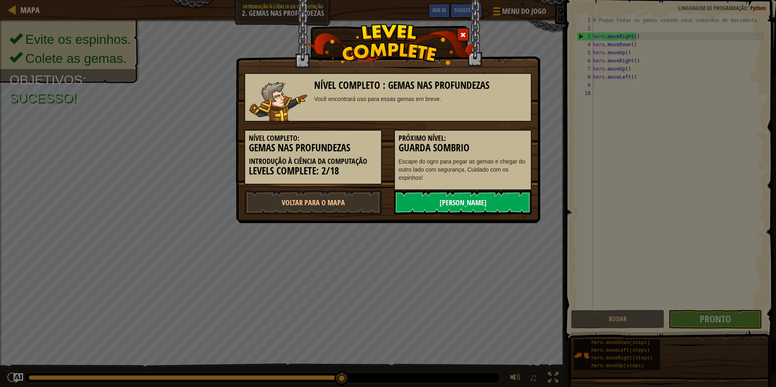
click at [498, 203] on link "[PERSON_NAME]" at bounding box center [463, 202] width 138 height 24
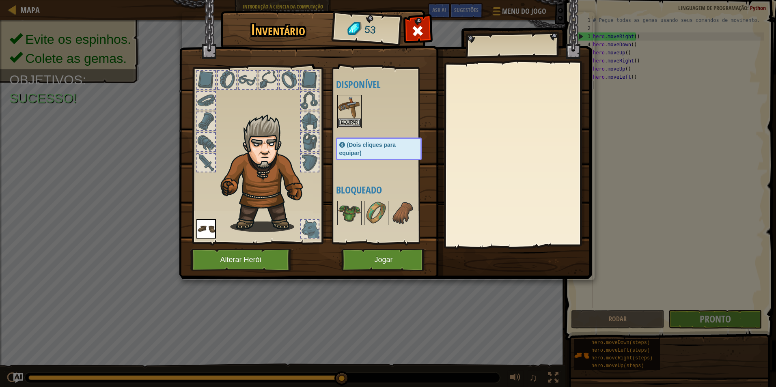
click at [351, 105] on img at bounding box center [349, 107] width 23 height 23
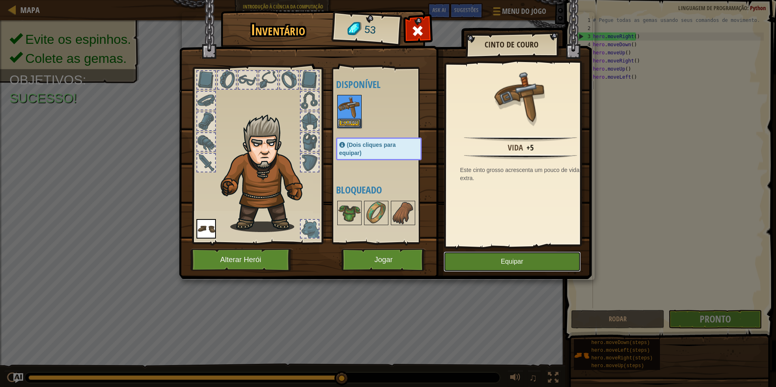
click at [540, 254] on button "Equipar" at bounding box center [512, 262] width 137 height 20
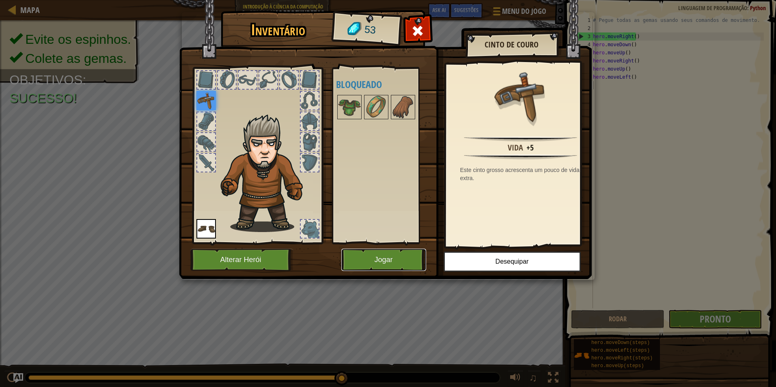
click at [413, 254] on button "Jogar" at bounding box center [384, 260] width 85 height 22
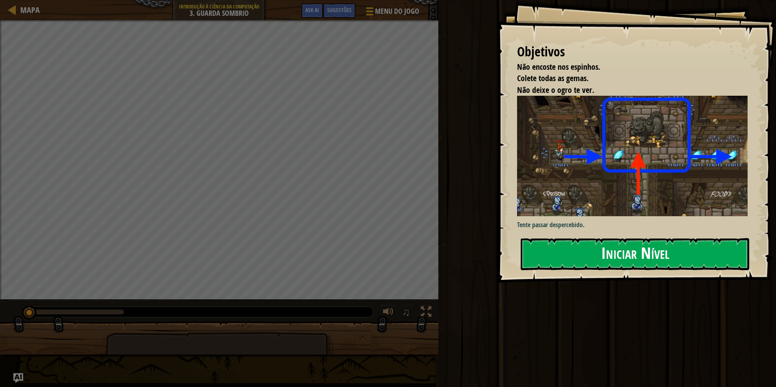
drag, startPoint x: 653, startPoint y: 260, endPoint x: 657, endPoint y: 253, distance: 7.6
click at [654, 260] on button "Iniciar Nível" at bounding box center [635, 254] width 229 height 32
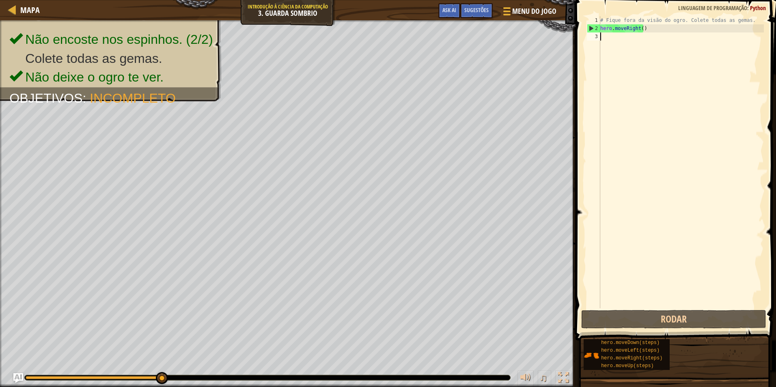
click at [609, 37] on div "# Fique fora da visão do ogro. Colete todas as gemas. hero . moveRight ( )" at bounding box center [681, 170] width 165 height 309
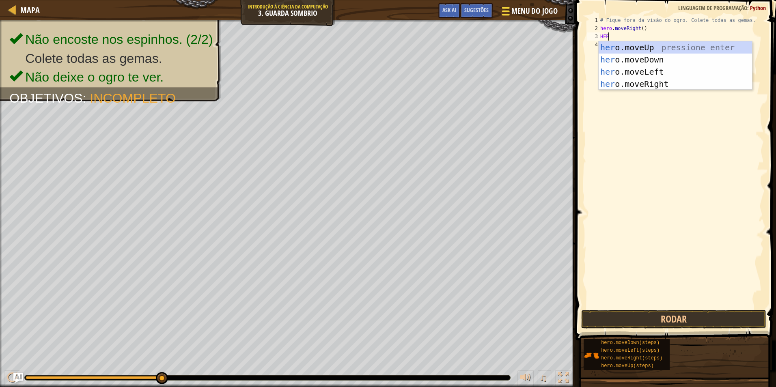
scroll to position [4, 0]
type textarea "HERO"
click at [628, 88] on div "hero .moveUp pressione enter hero .moveDown pressione enter hero .moveLeft pres…" at bounding box center [676, 77] width 154 height 73
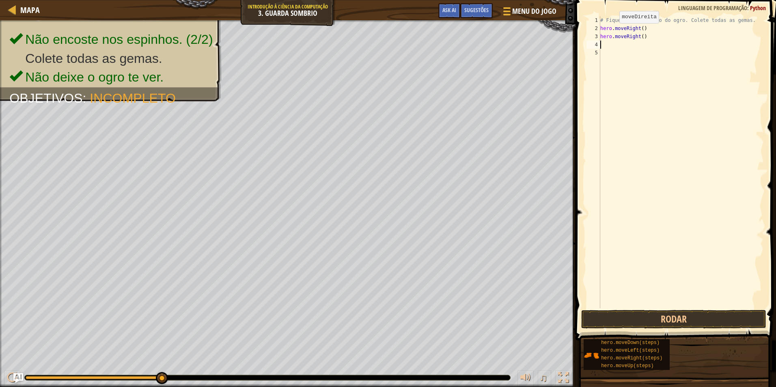
scroll to position [4, 0]
drag, startPoint x: 628, startPoint y: 321, endPoint x: 623, endPoint y: 321, distance: 4.9
click at [628, 321] on button "Rodar" at bounding box center [674, 319] width 185 height 19
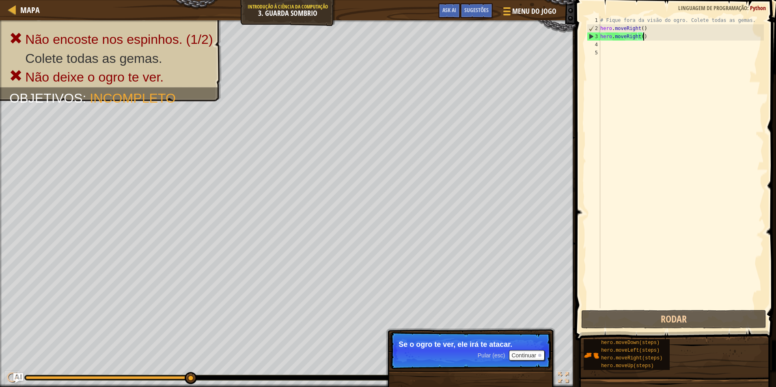
click at [647, 38] on div "# Fique fora da visão do ogro. Colete todas as gemas. hero . moveRight ( ) hero…" at bounding box center [681, 170] width 165 height 309
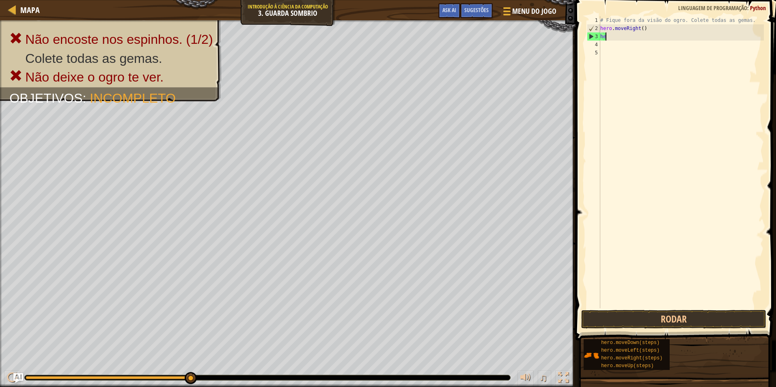
type textarea "h"
click at [694, 314] on button "Rodar" at bounding box center [674, 319] width 185 height 19
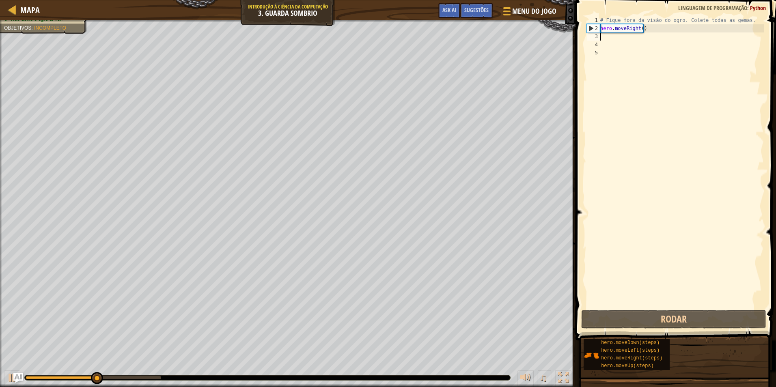
click at [615, 37] on div "# Fique fora da visão do ogro. Colete todas as gemas. hero . moveRight ( )" at bounding box center [681, 170] width 165 height 309
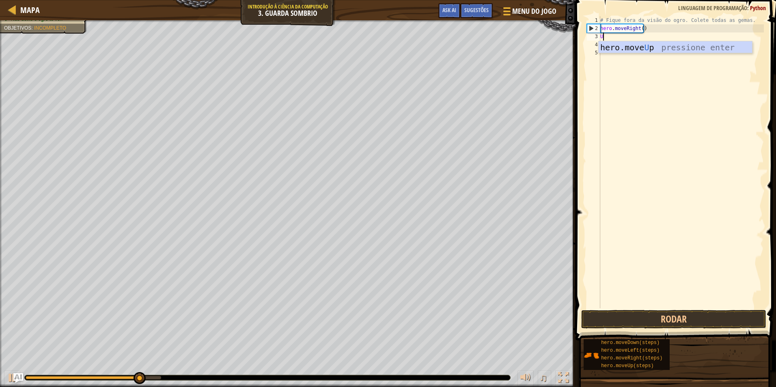
type textarea "UP"
click at [634, 49] on div "hero.move Up pressione enter" at bounding box center [676, 59] width 154 height 37
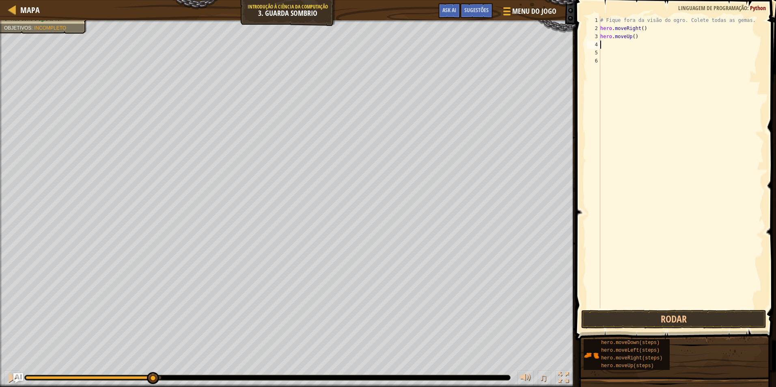
click at [605, 47] on div "# Fique fora da visão do ogro. Colete todas as gemas. hero . moveRight ( ) hero…" at bounding box center [681, 170] width 165 height 309
type textarea "R"
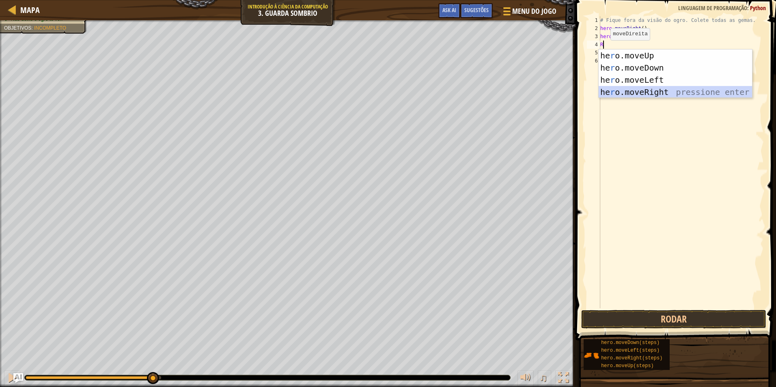
click at [615, 87] on div "he r o.moveUp pressione enter he r o.moveDown pressione enter he r o.moveLeft p…" at bounding box center [676, 86] width 154 height 73
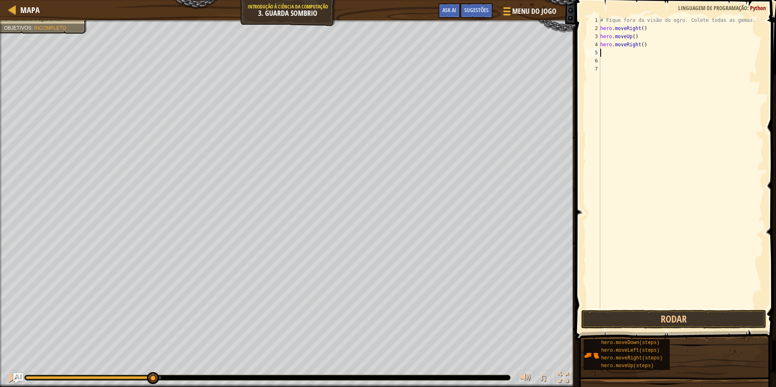
click at [616, 54] on div "# Fique fora da visão do ogro. Colete todas as gemas. hero . moveRight ( ) hero…" at bounding box center [681, 170] width 165 height 309
type textarea "DO"
click at [623, 59] on div "hero.move Do wn pressione enter" at bounding box center [676, 76] width 154 height 37
click at [612, 61] on div "# Fique fora da visão do ogro. Colete todas as gemas. hero . moveRight ( ) hero…" at bounding box center [681, 170] width 165 height 309
type textarea "R"
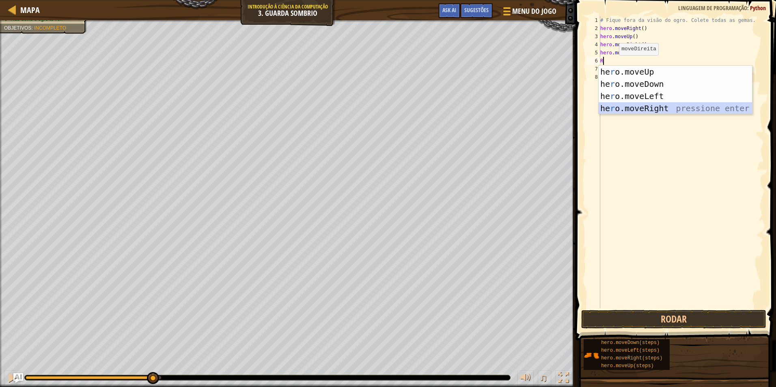
click at [649, 110] on div "he r o.moveUp pressione enter he r o.moveDown pressione enter he r o.moveLeft p…" at bounding box center [676, 102] width 154 height 73
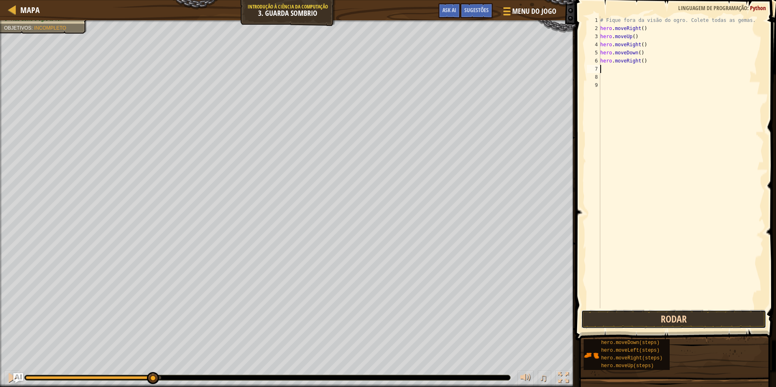
click at [657, 322] on button "Rodar" at bounding box center [674, 319] width 185 height 19
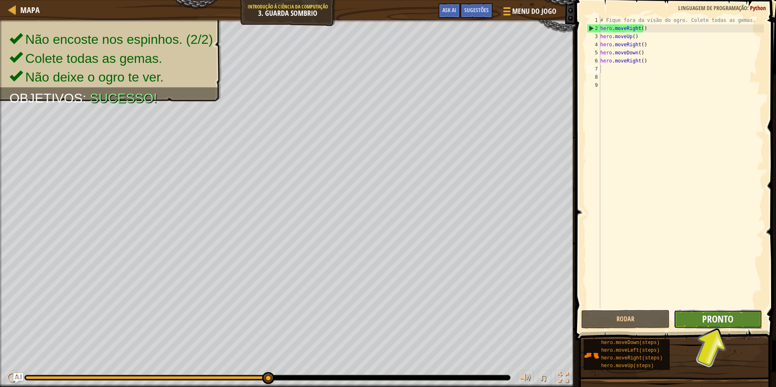
click at [716, 320] on span "Pronto" at bounding box center [718, 319] width 31 height 13
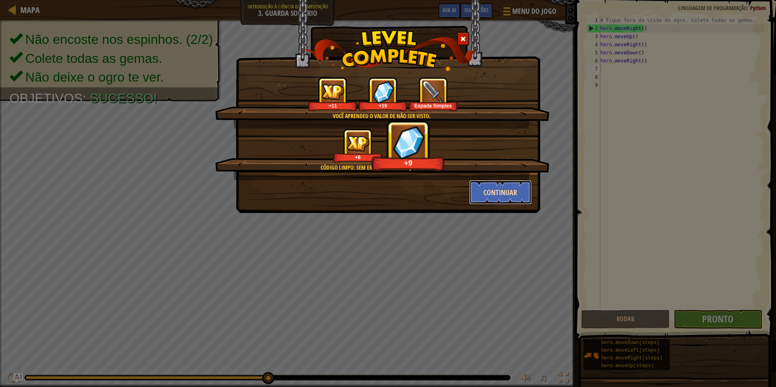
click at [506, 191] on button "Continuar" at bounding box center [500, 192] width 63 height 24
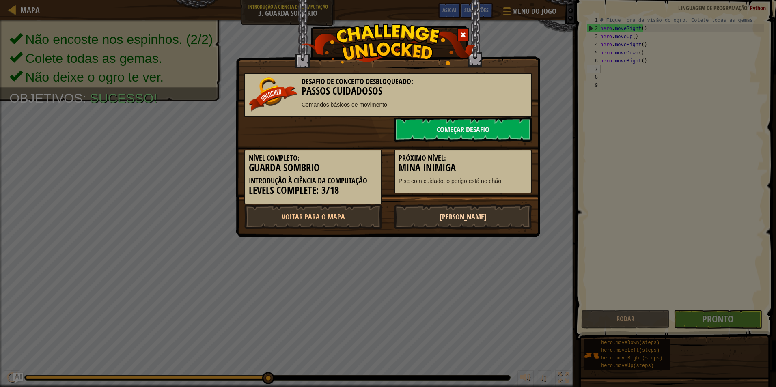
click at [465, 219] on link "[PERSON_NAME]" at bounding box center [463, 217] width 138 height 24
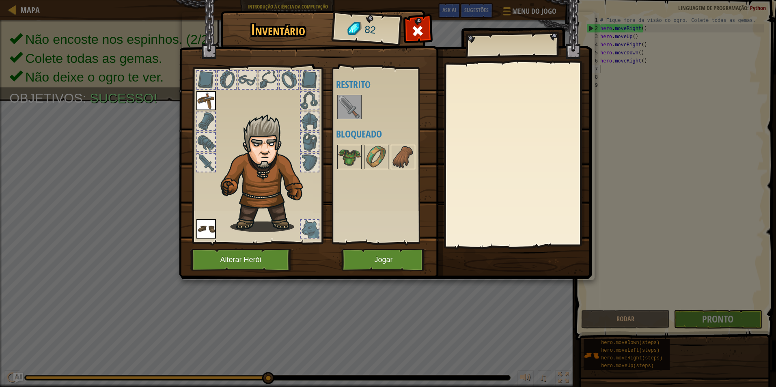
click at [353, 108] on img at bounding box center [349, 107] width 23 height 23
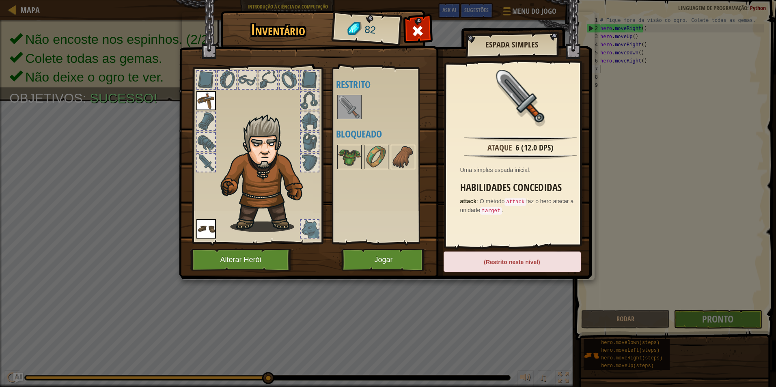
click at [347, 98] on img at bounding box center [349, 107] width 23 height 23
click at [418, 266] on button "Jogar" at bounding box center [384, 260] width 85 height 22
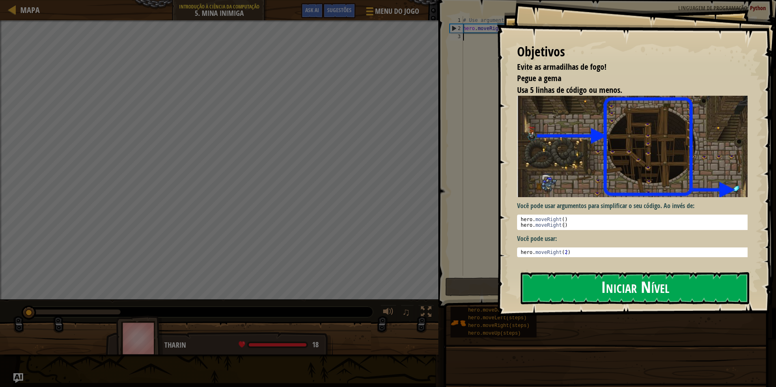
click at [584, 288] on button "Iniciar Nível" at bounding box center [635, 289] width 229 height 32
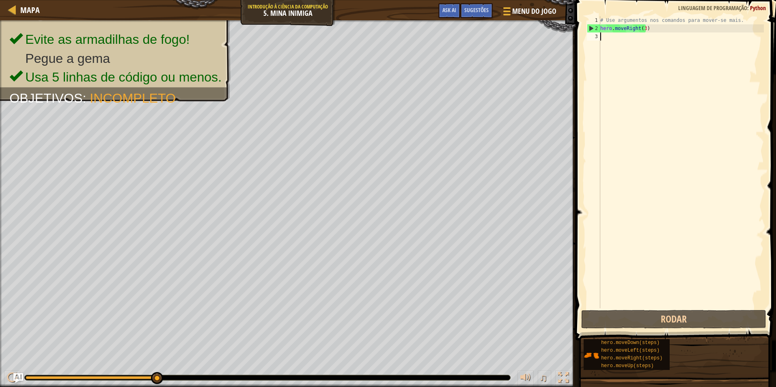
click at [605, 38] on div "# Use argumentos nos comandos para mover-se mais. hero . moveRight ( 3 )" at bounding box center [681, 170] width 165 height 309
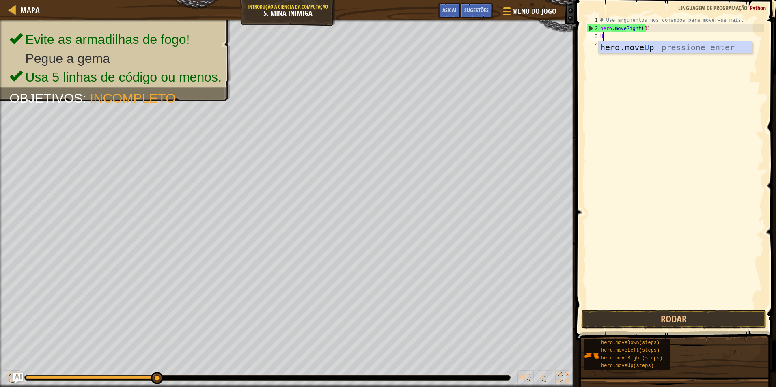
scroll to position [4, 0]
type textarea "UP"
click at [617, 44] on div "hero.move Up pressione enter" at bounding box center [676, 59] width 154 height 37
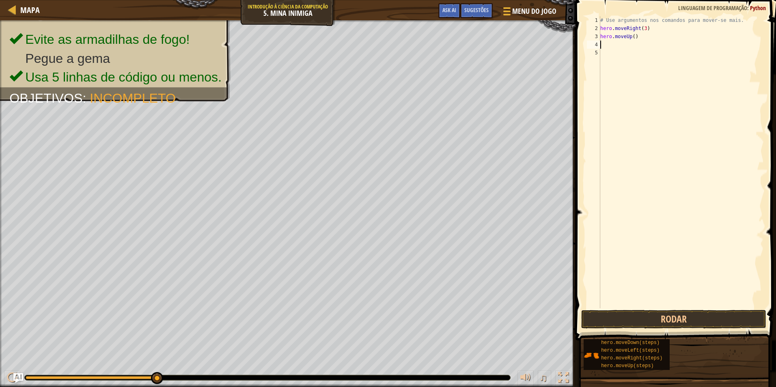
click at [611, 43] on div "# Use argumentos nos comandos para mover-se mais. hero . moveRight ( 3 ) hero .…" at bounding box center [681, 170] width 165 height 309
type textarea "R"
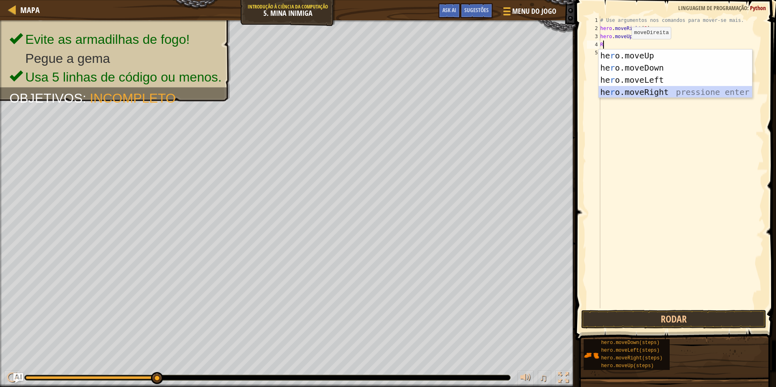
click at [632, 89] on div "he r o.moveUp pressione enter he r o.moveDown pressione enter he r o.moveLeft p…" at bounding box center [676, 86] width 154 height 73
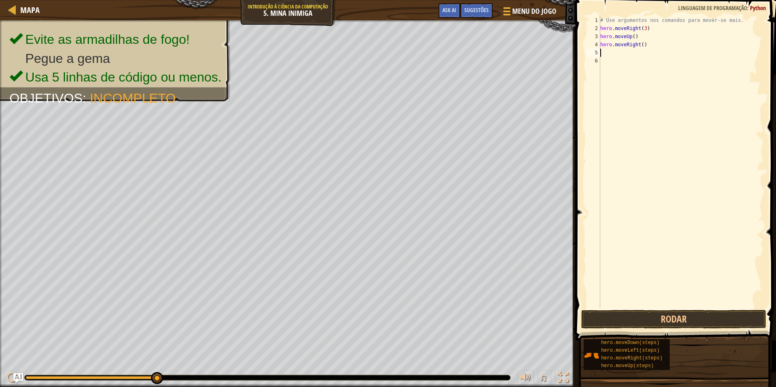
type textarea "D"
click at [656, 63] on div "hero.move D own pressione enter" at bounding box center [676, 76] width 154 height 37
type textarea "D"
click at [627, 67] on div "hero.move D own pressione enter" at bounding box center [676, 84] width 154 height 37
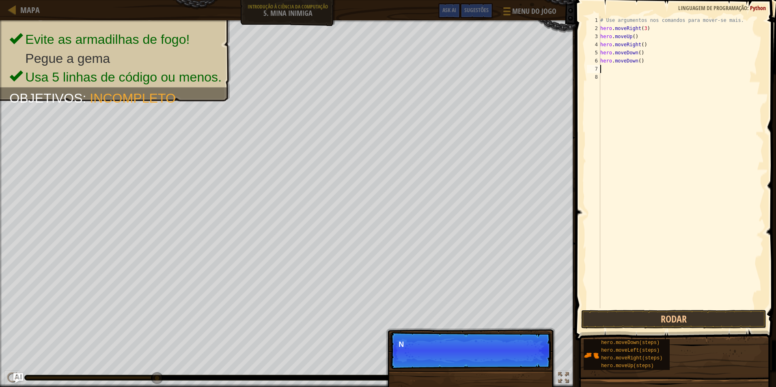
click at [613, 69] on div "# Use argumentos nos comandos para mover-se mais. hero . moveRight ( 3 ) hero .…" at bounding box center [681, 170] width 165 height 309
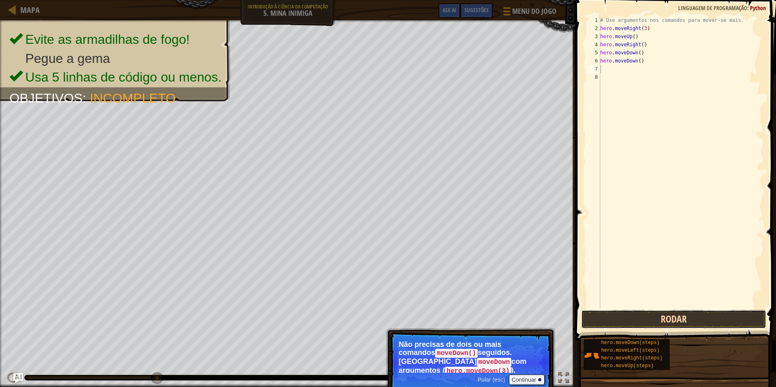
click at [655, 320] on button "Rodar" at bounding box center [674, 319] width 185 height 19
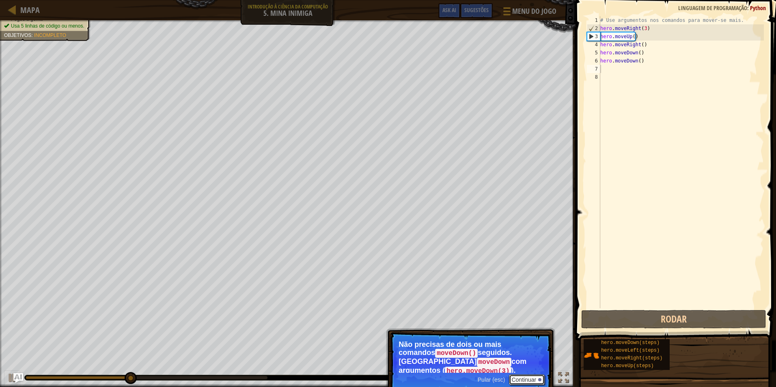
click at [526, 375] on button "Continuar" at bounding box center [527, 380] width 36 height 11
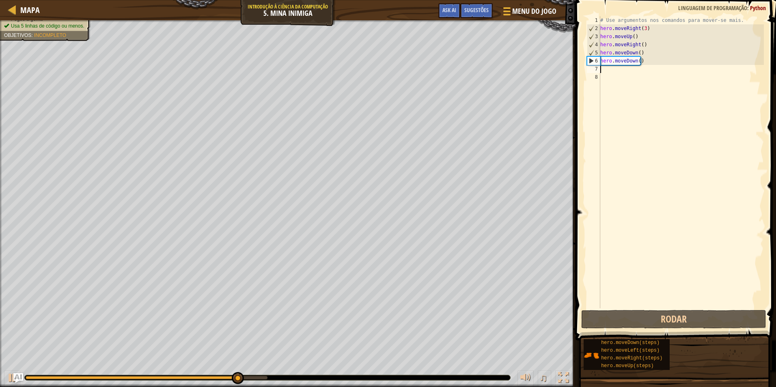
click at [612, 67] on div "# Use argumentos nos comandos para mover-se mais. hero . moveRight ( 3 ) hero .…" at bounding box center [681, 170] width 165 height 309
click at [612, 69] on div "# Use argumentos nos comandos para mover-se mais. hero . moveRight ( 3 ) hero .…" at bounding box center [681, 170] width 165 height 309
click at [608, 61] on div "# Use argumentos nos comandos para mover-se mais. hero . moveRight ( 3 ) hero .…" at bounding box center [681, 170] width 165 height 309
type textarea "hero.moveDown()"
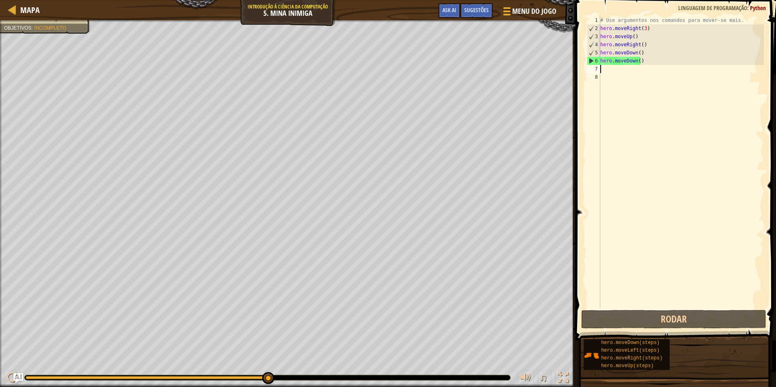
click at [602, 73] on div "# Use argumentos nos comandos para mover-se mais. hero . moveRight ( 3 ) hero .…" at bounding box center [681, 170] width 165 height 309
type textarea "D"
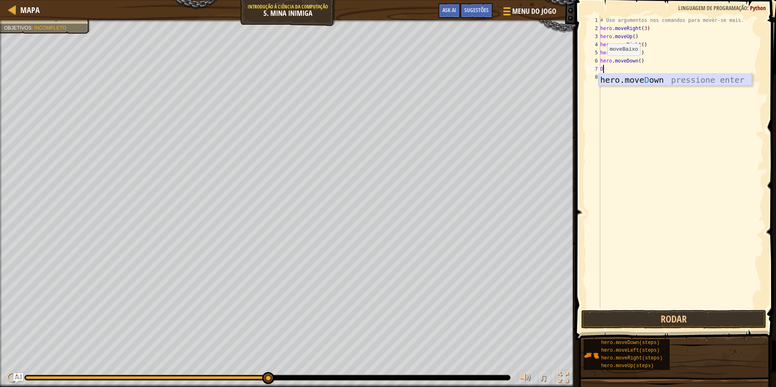
click at [625, 82] on div "hero.move D own pressione enter" at bounding box center [676, 92] width 154 height 37
click at [609, 82] on div "# Use argumentos nos comandos para mover-se mais. hero . moveRight ( 3 ) hero .…" at bounding box center [681, 170] width 165 height 309
click at [612, 78] on div "# Use argumentos nos comandos para mover-se mais. hero . moveRight ( 3 ) hero .…" at bounding box center [681, 170] width 165 height 309
type textarea "R"
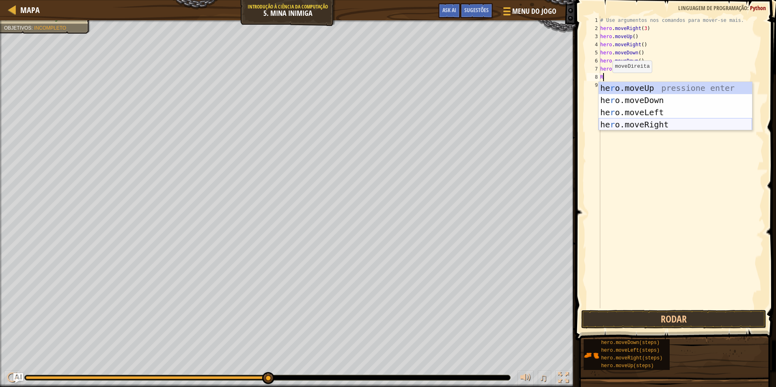
click at [655, 124] on div "he r o.moveUp pressione enter he r o.moveDown pressione enter he r o.moveLeft p…" at bounding box center [676, 118] width 154 height 73
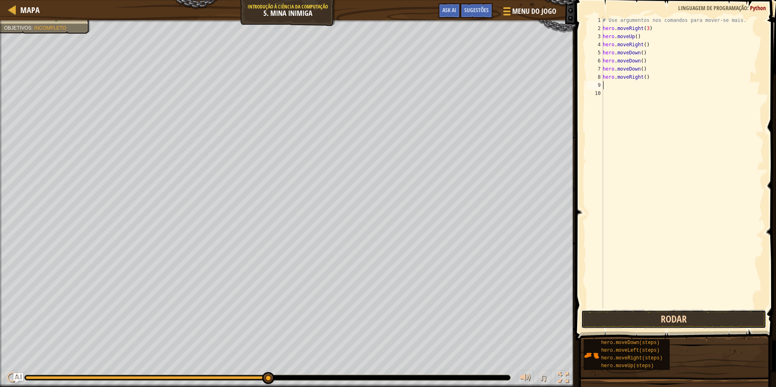
click at [650, 316] on button "Rodar" at bounding box center [674, 319] width 185 height 19
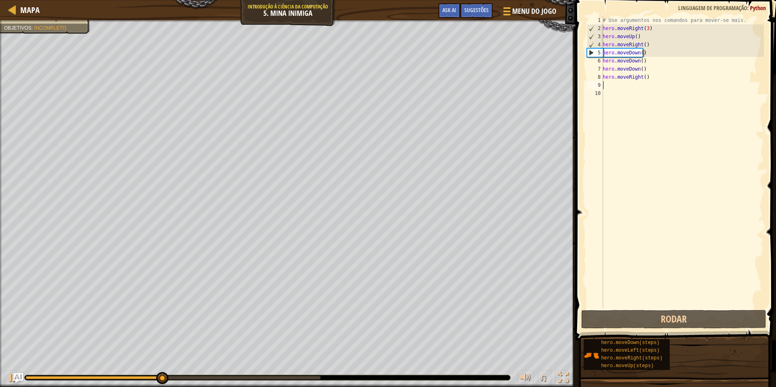
click at [624, 84] on div "# Use argumentos nos comandos para mover-se mais. hero . moveRight ( 3 ) hero .…" at bounding box center [682, 170] width 163 height 309
type textarea "R"
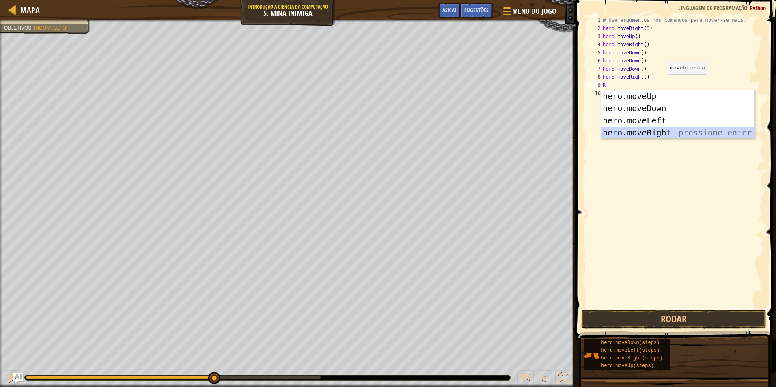
click at [653, 132] on div "he r o.moveUp pressione enter he r o.moveDown pressione enter he r o.moveLeft p…" at bounding box center [678, 126] width 154 height 73
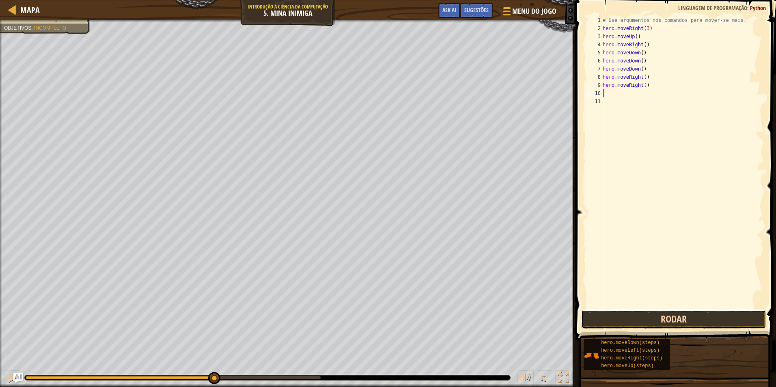
click at [635, 319] on button "Rodar" at bounding box center [674, 319] width 185 height 19
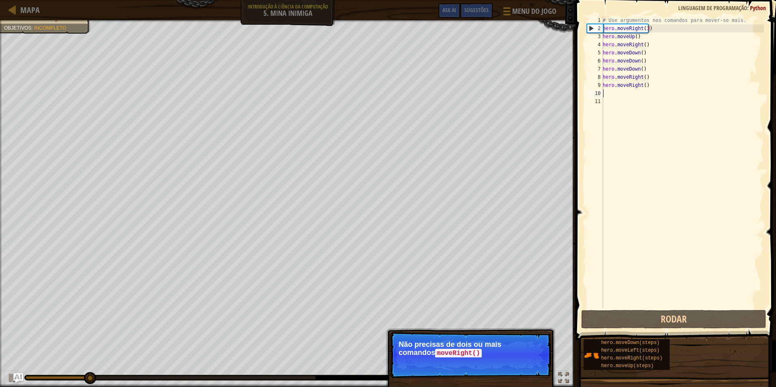
click at [525, 354] on p "Não precisas de dois ou mais comandos moveRight()" at bounding box center [471, 349] width 144 height 17
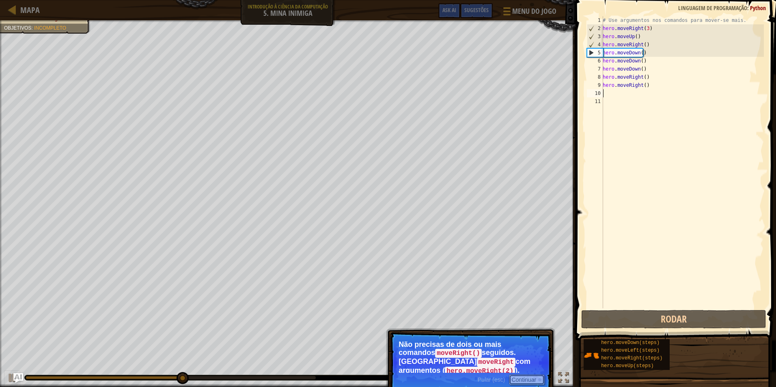
click at [536, 375] on button "Continuar" at bounding box center [527, 380] width 36 height 11
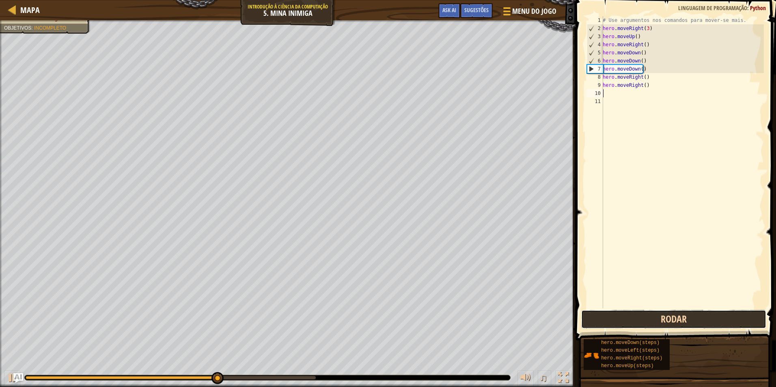
click at [658, 313] on button "Rodar" at bounding box center [674, 319] width 185 height 19
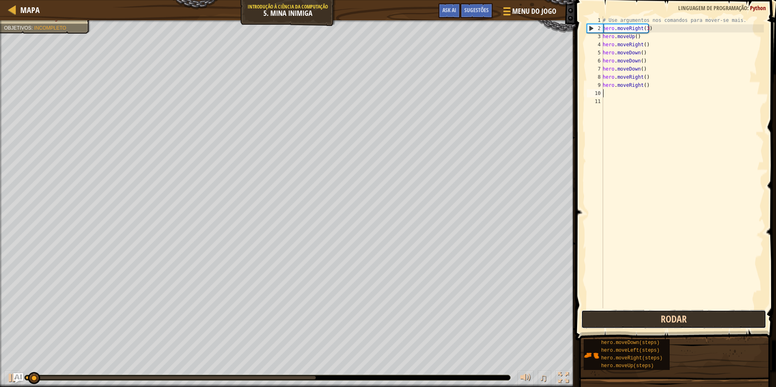
click at [650, 312] on button "Rodar" at bounding box center [674, 319] width 185 height 19
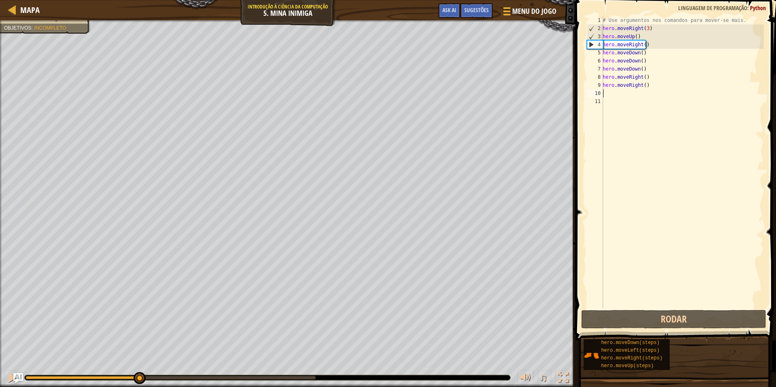
click at [315, 377] on div at bounding box center [171, 377] width 290 height 3
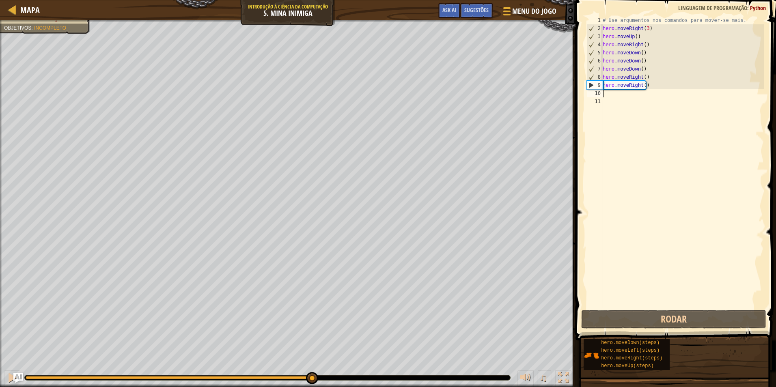
click at [374, 376] on div at bounding box center [268, 378] width 486 height 5
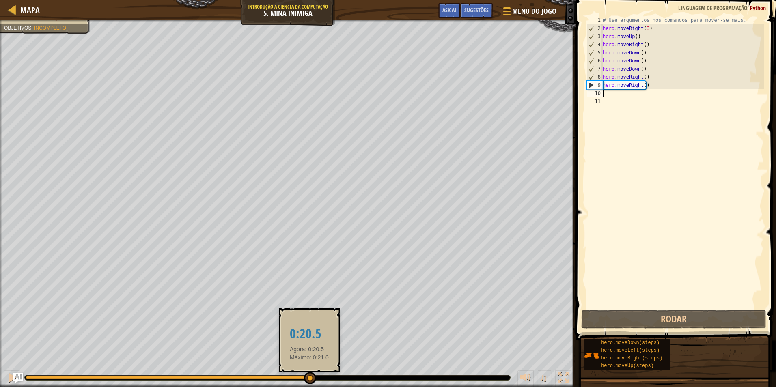
drag, startPoint x: 309, startPoint y: 375, endPoint x: 329, endPoint y: 381, distance: 20.2
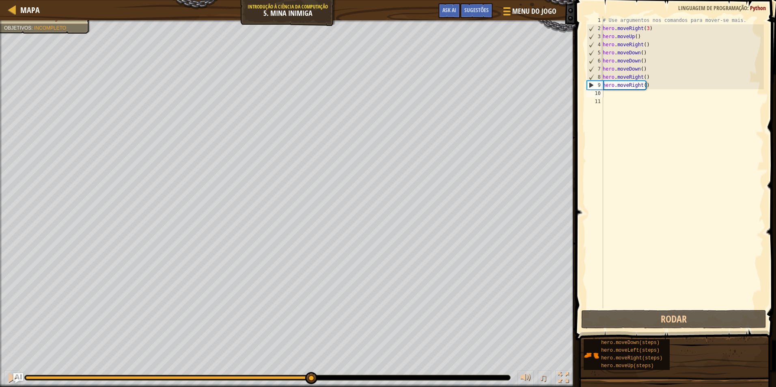
click at [350, 384] on div "♫" at bounding box center [288, 376] width 576 height 24
click at [346, 382] on div "♫" at bounding box center [288, 376] width 576 height 24
click at [770, 0] on html "Mapa Introdução à Ciência da Computação 5. Mina Inimiga Menu do Jogo Pronto Sug…" at bounding box center [388, 0] width 776 height 0
click at [291, 0] on html "Mapa Introdução à Ciência da Computação 5. Mina Inimiga Menu do Jogo Pronto Sug…" at bounding box center [388, 0] width 776 height 0
